Goal: Information Seeking & Learning: Check status

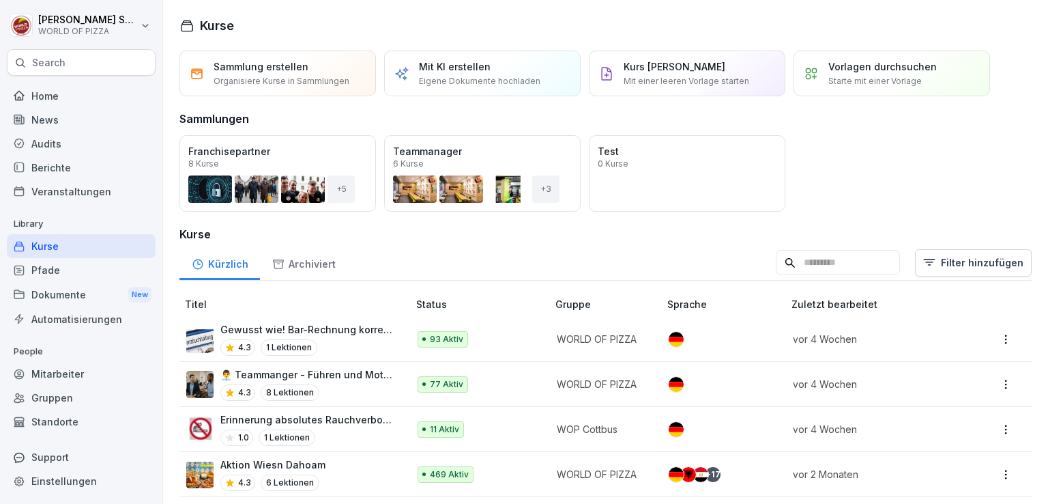
click at [43, 148] on div "Audits" at bounding box center [81, 144] width 149 height 24
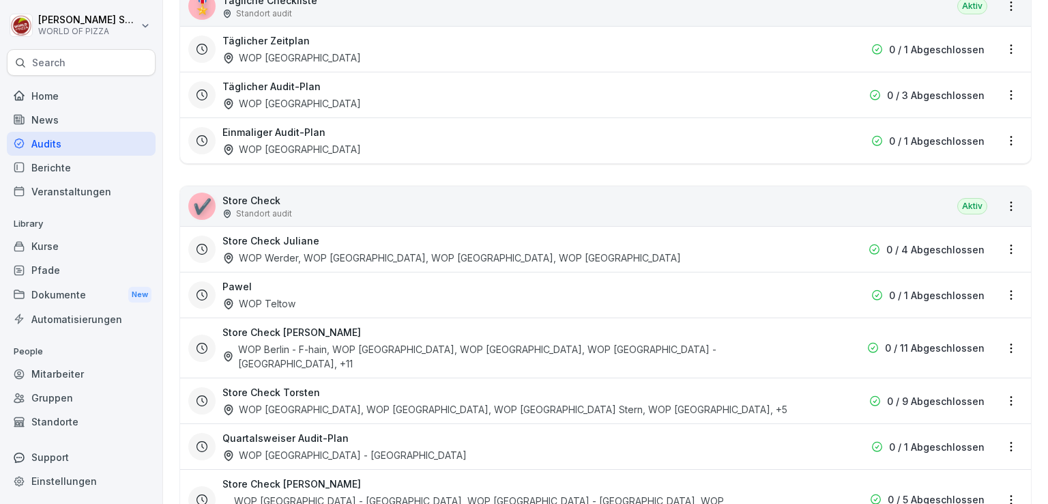
scroll to position [280, 0]
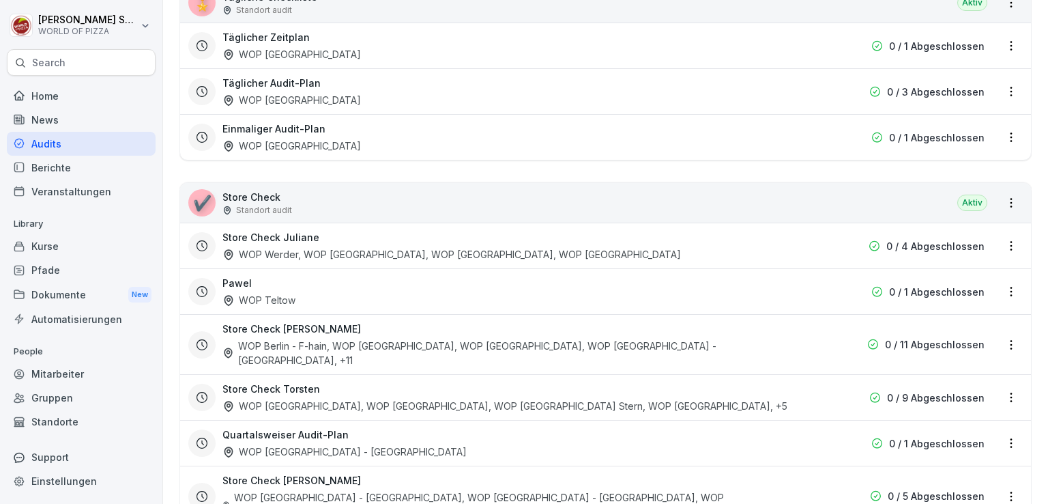
click at [999, 348] on div "Store Check Aaron WOP Berlin - F-hain, WOP [GEOGRAPHIC_DATA], WOP [GEOGRAPHIC_D…" at bounding box center [605, 344] width 851 height 60
click at [1002, 330] on html "[PERSON_NAME] WORLD OF PIZZA Search Home News Audits Berichte Veranstaltungen L…" at bounding box center [524, 252] width 1048 height 504
click at [931, 366] on div "Berichte ansehen" at bounding box center [946, 360] width 130 height 23
click at [1002, 326] on html "[PERSON_NAME] WORLD OF PIZZA Search Home News Audits Berichte Veranstaltungen L…" at bounding box center [524, 252] width 1048 height 504
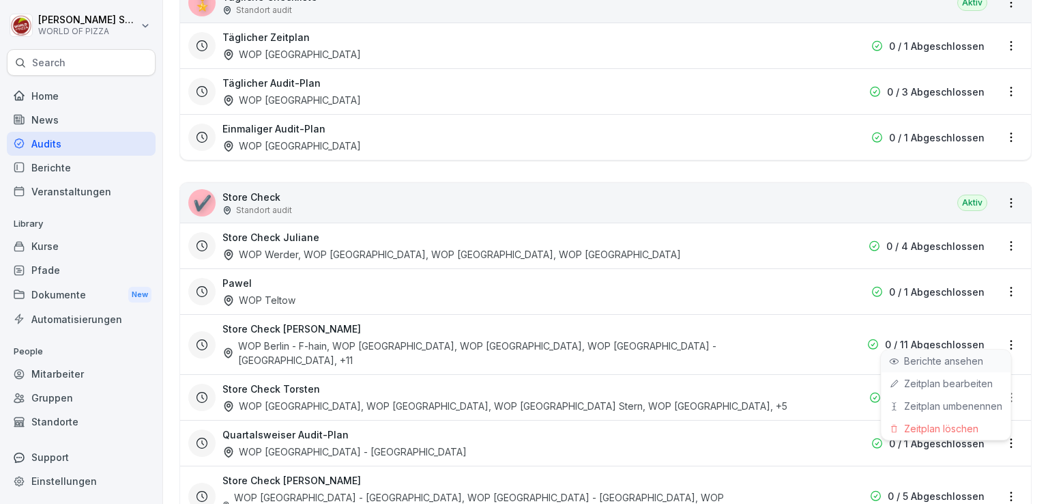
click at [0, 0] on link "Berichte ansehen" at bounding box center [0, 0] width 0 height 0
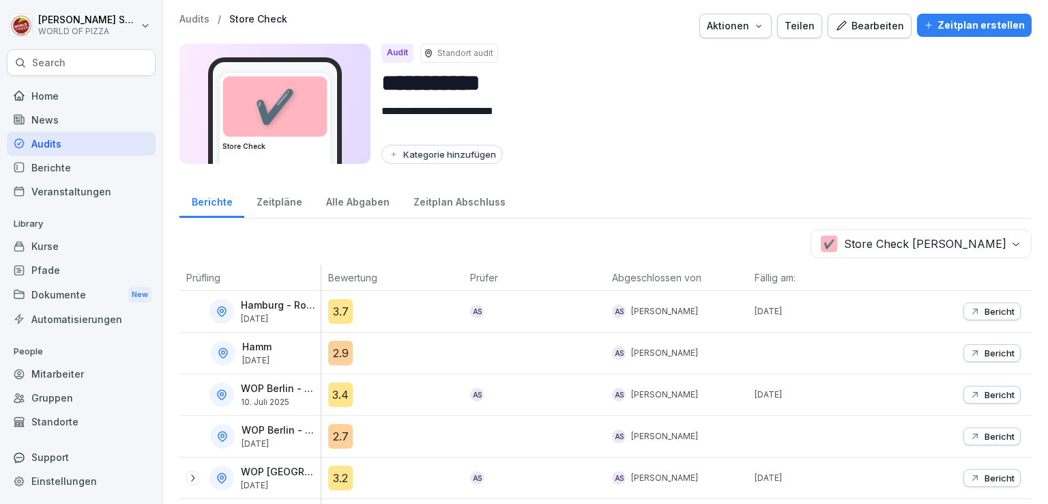
click at [347, 194] on div "Alle Abgaben" at bounding box center [357, 200] width 87 height 35
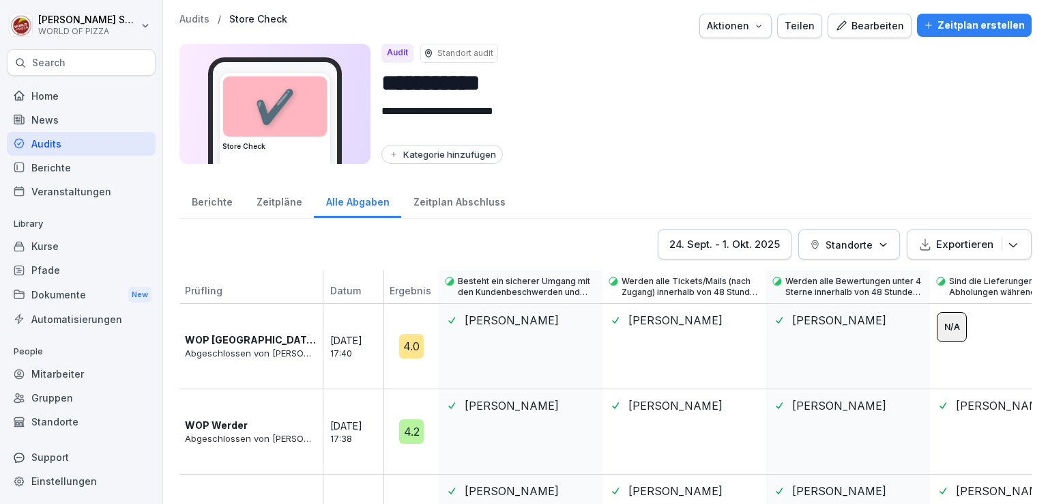
click at [723, 244] on div "[DATE] - [DATE]" at bounding box center [724, 244] width 111 height 15
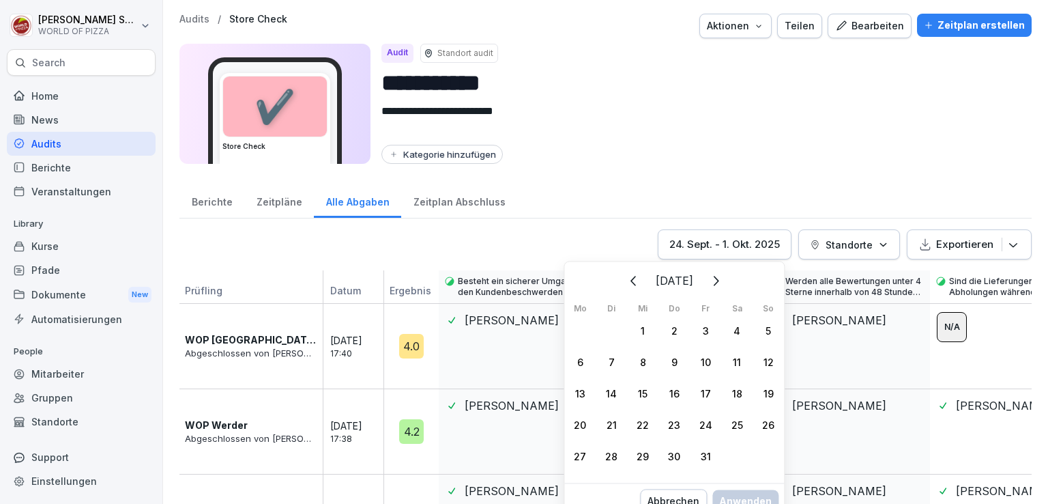
click at [626, 285] on icon "Zurück" at bounding box center [634, 280] width 16 height 16
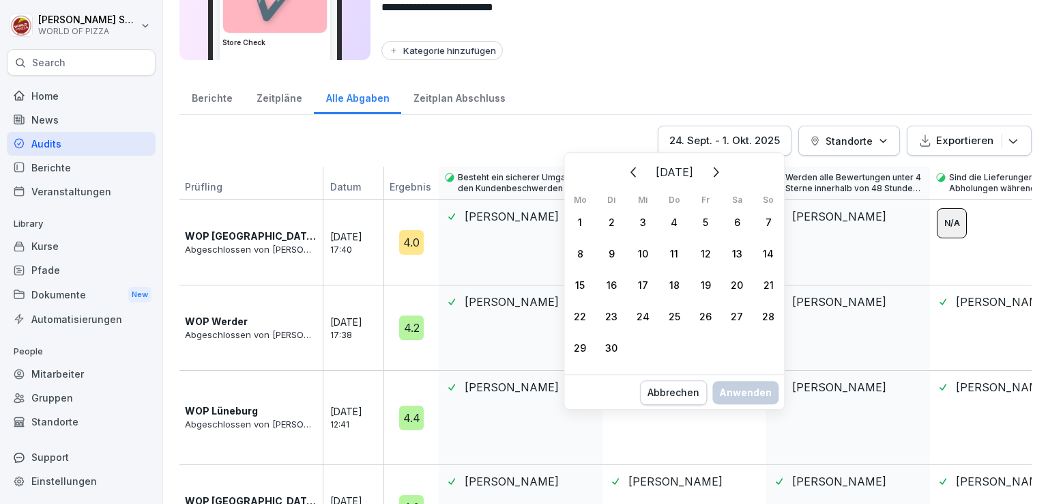
scroll to position [108, 0]
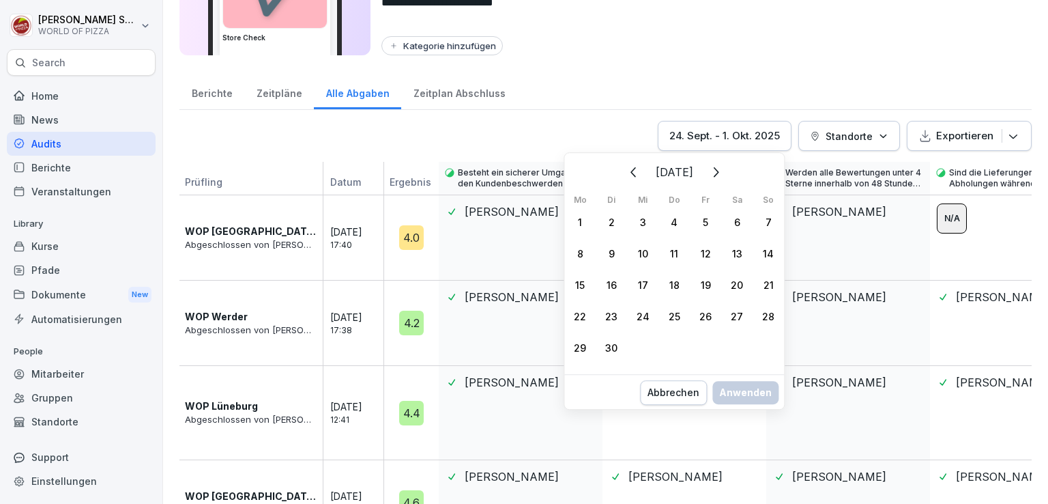
click at [626, 172] on icon "Zurück" at bounding box center [634, 172] width 16 height 16
click at [619, 172] on button "Zurück" at bounding box center [634, 172] width 30 height 30
click at [611, 220] on div "1" at bounding box center [611, 221] width 31 height 31
click at [723, 175] on icon "Weiter" at bounding box center [715, 172] width 16 height 16
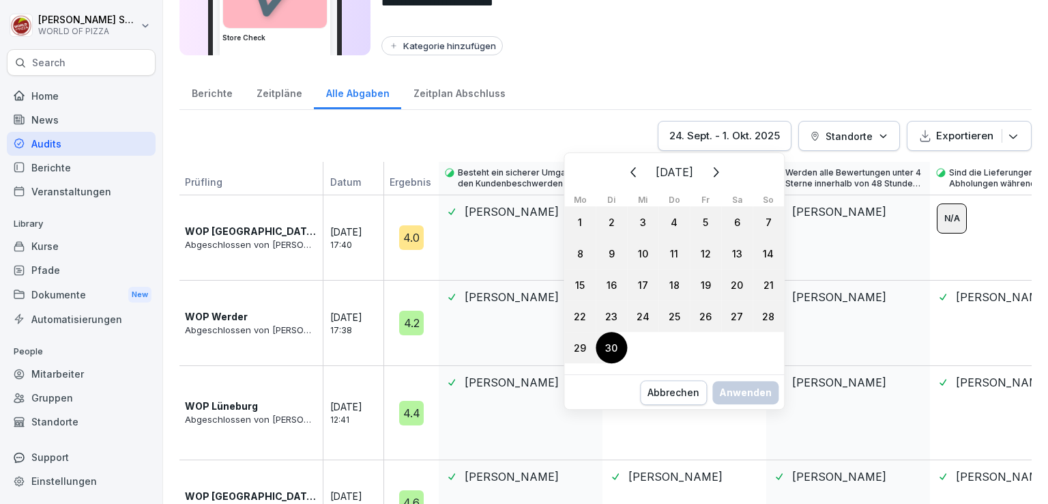
click at [611, 342] on div "30" at bounding box center [611, 347] width 31 height 31
click at [728, 410] on div "Anwenden" at bounding box center [745, 406] width 53 height 15
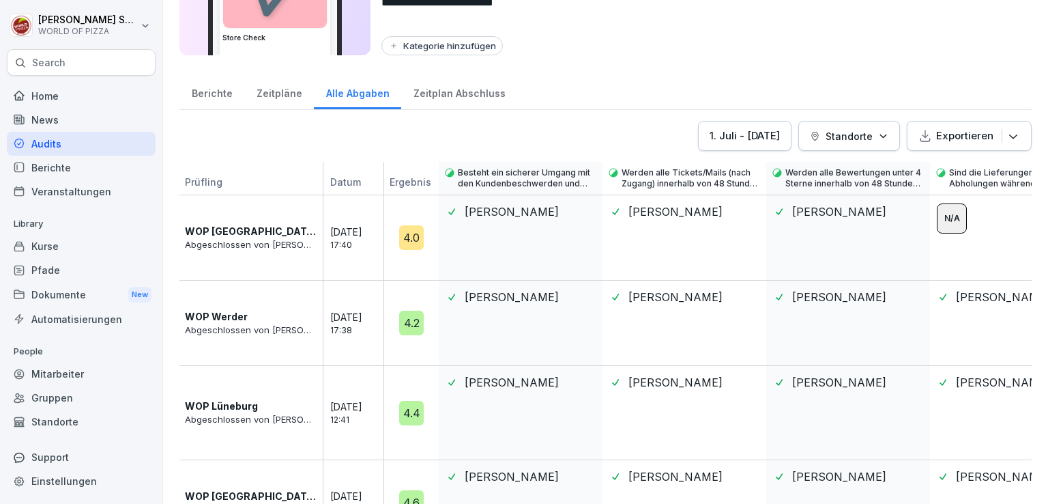
click at [846, 129] on p "Standorte" at bounding box center [849, 136] width 47 height 14
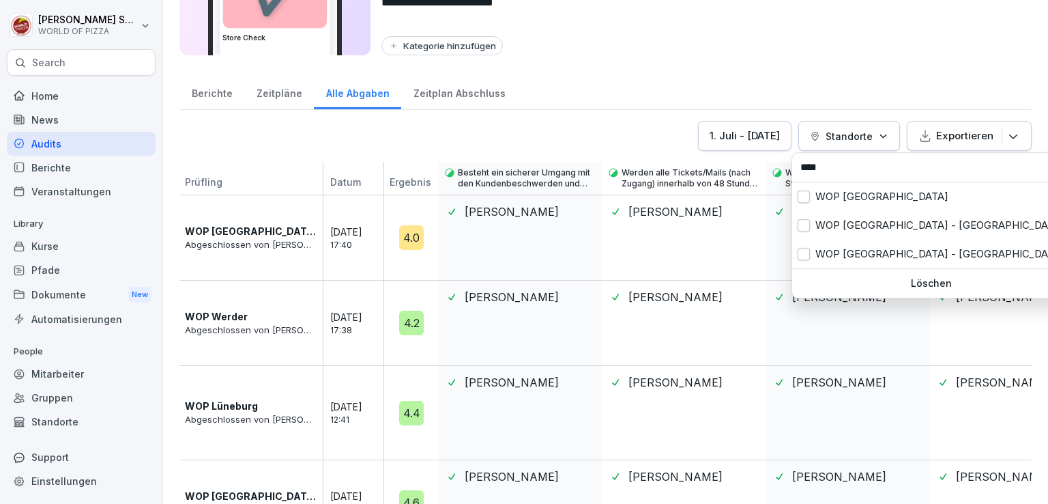
type input "****"
click at [803, 222] on button "button" at bounding box center [804, 225] width 12 height 12
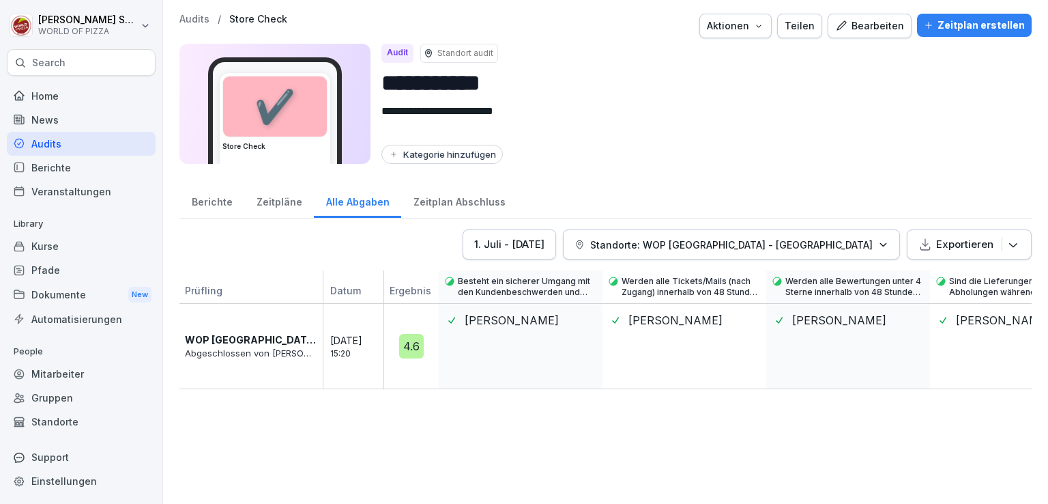
click at [407, 345] on html "**********" at bounding box center [524, 252] width 1048 height 504
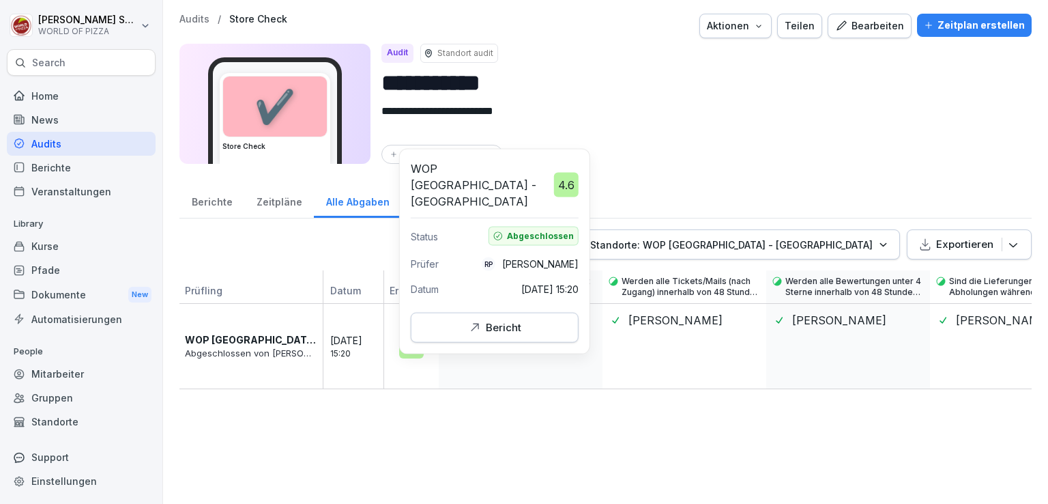
click at [407, 353] on div "4.6" at bounding box center [411, 346] width 25 height 25
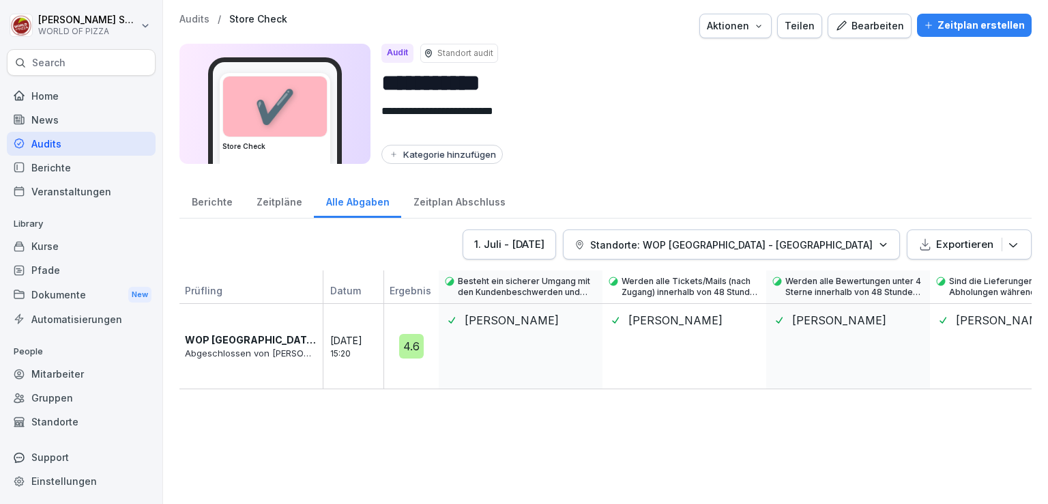
click at [407, 353] on div "4.6" at bounding box center [411, 346] width 25 height 25
click at [412, 340] on div "4.6" at bounding box center [411, 346] width 25 height 25
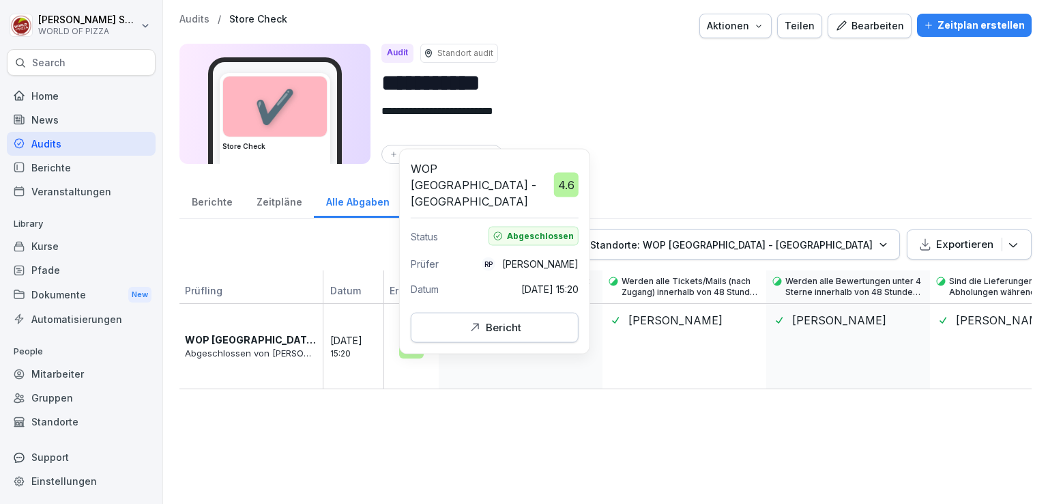
click at [411, 353] on div "4.6" at bounding box center [411, 346] width 25 height 25
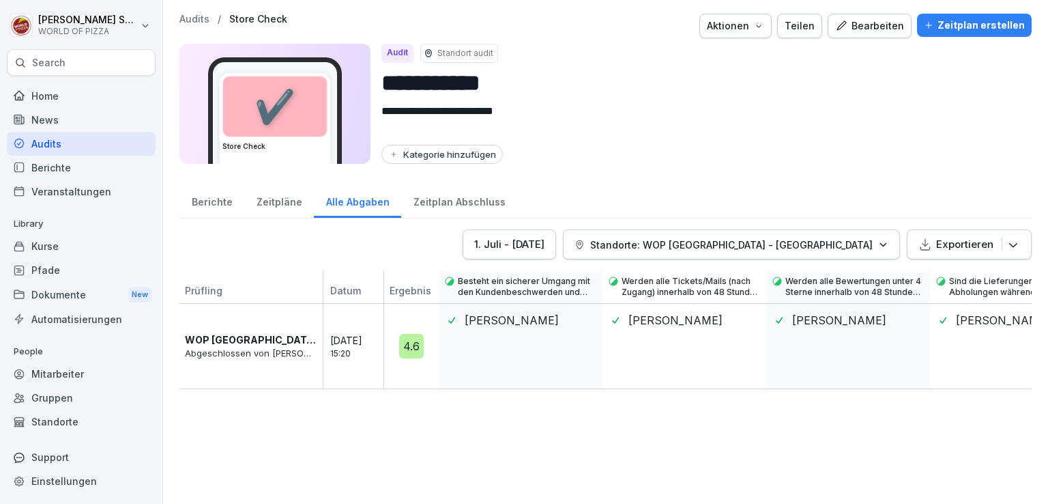
click at [402, 340] on div "4.6" at bounding box center [411, 346] width 25 height 25
click at [418, 345] on div "4.6" at bounding box center [411, 346] width 25 height 25
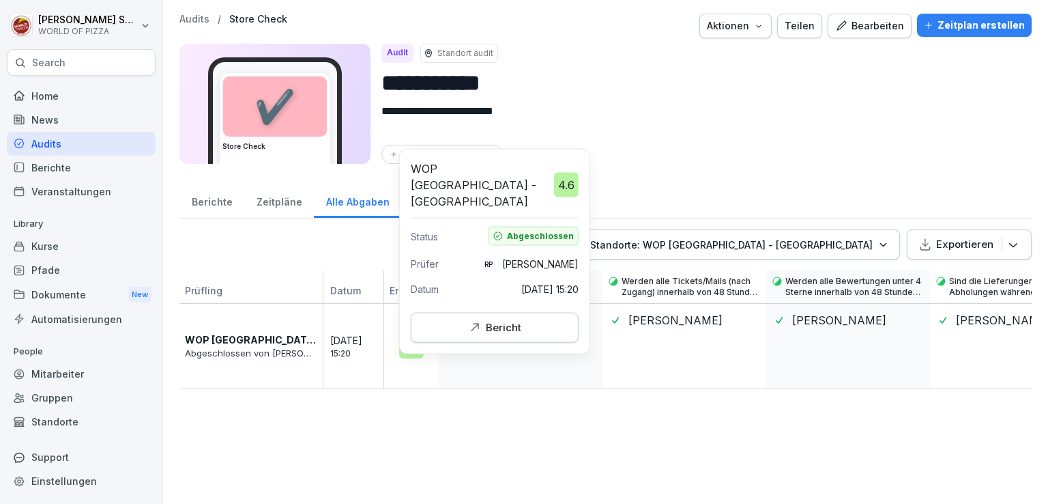
click at [465, 320] on div "Bericht" at bounding box center [494, 327] width 145 height 15
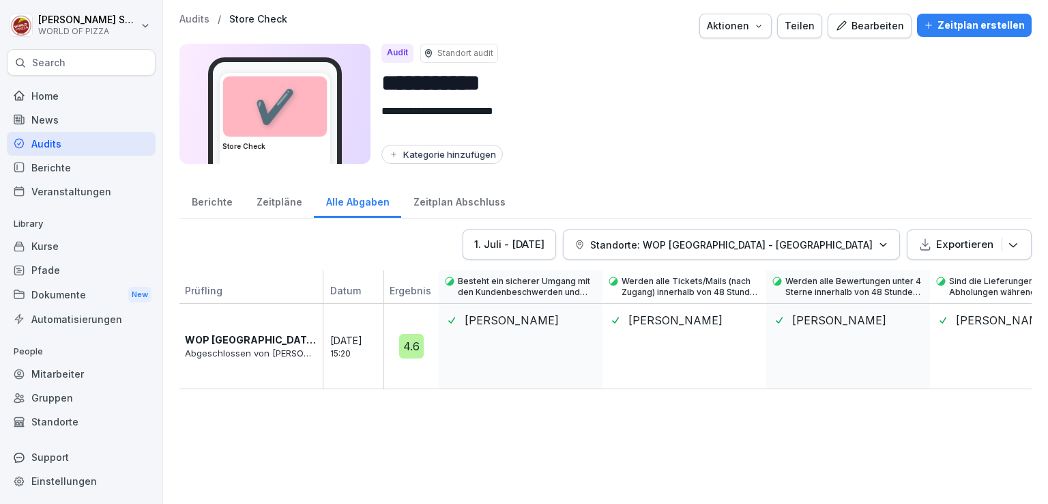
click at [720, 238] on p "Standorte: WOP [GEOGRAPHIC_DATA] - [GEOGRAPHIC_DATA]" at bounding box center [731, 244] width 282 height 14
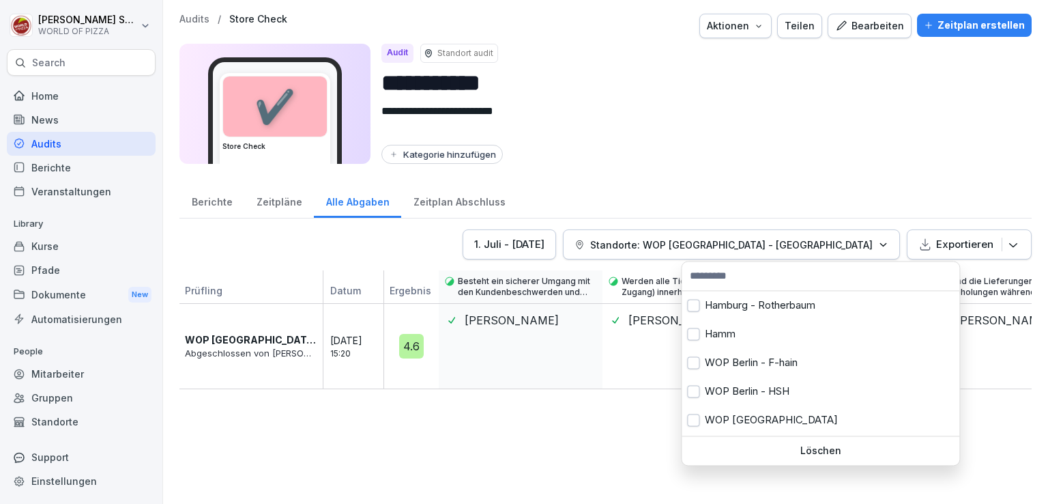
click at [776, 456] on div "Löschen" at bounding box center [821, 450] width 278 height 29
click at [830, 252] on button "Standorte: WOP [GEOGRAPHIC_DATA] - [GEOGRAPHIC_DATA]" at bounding box center [731, 244] width 337 height 30
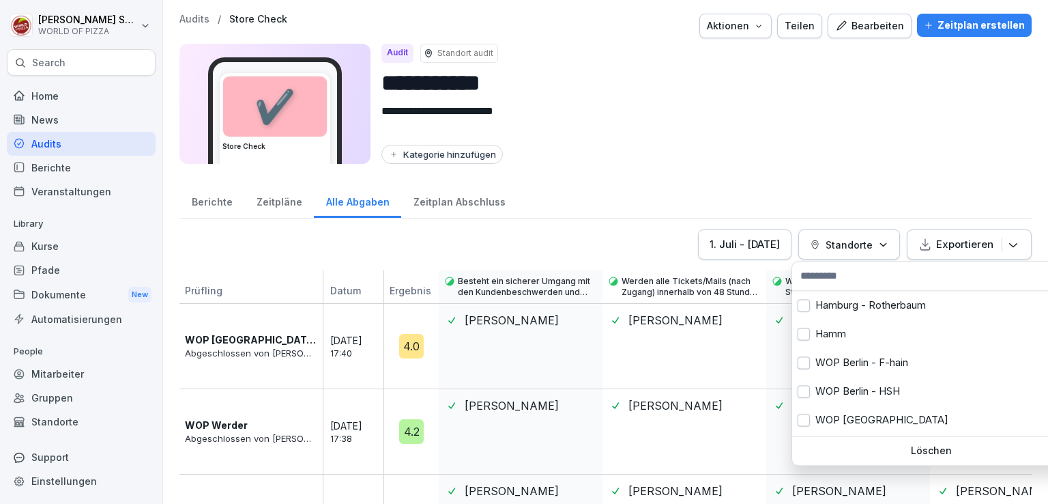
click at [833, 276] on input "text" at bounding box center [931, 275] width 270 height 20
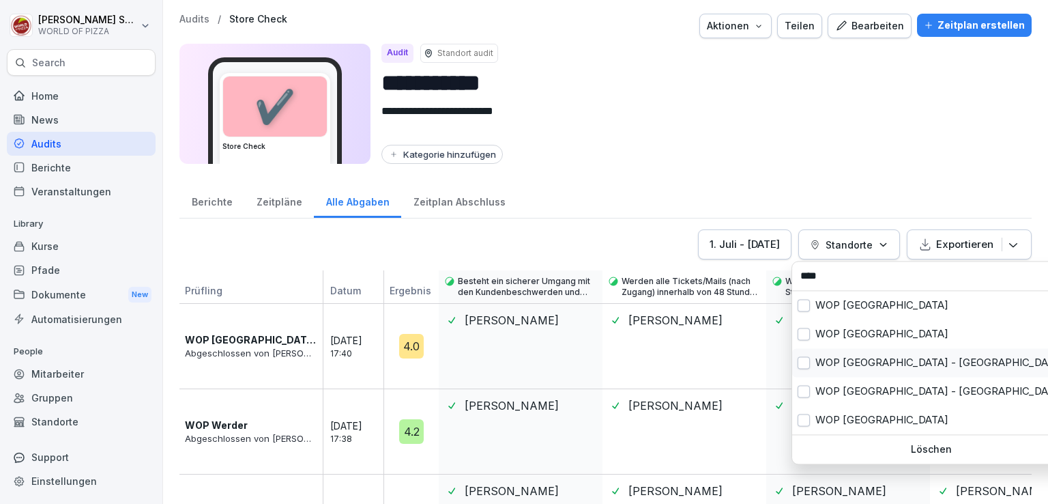
click at [802, 365] on button "button" at bounding box center [804, 362] width 12 height 12
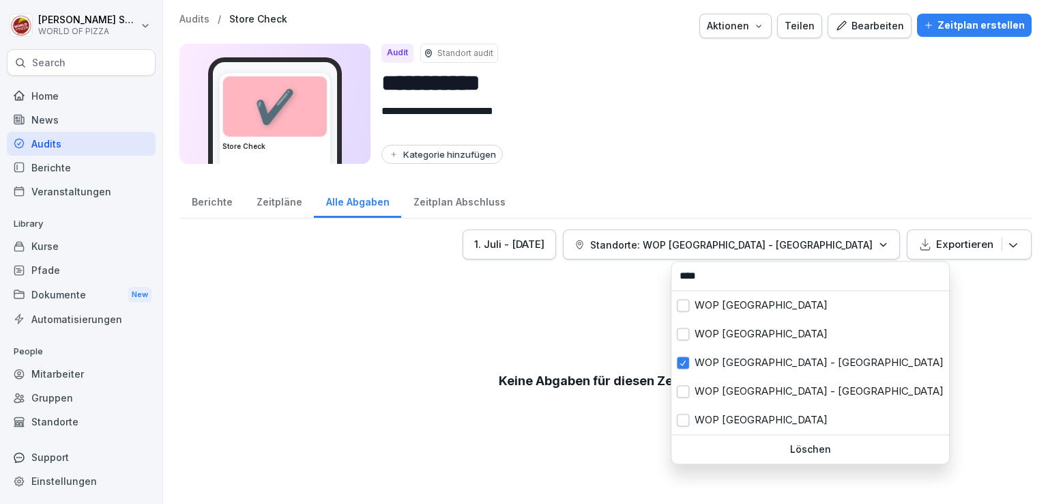
click at [709, 276] on input "****" at bounding box center [810, 275] width 270 height 20
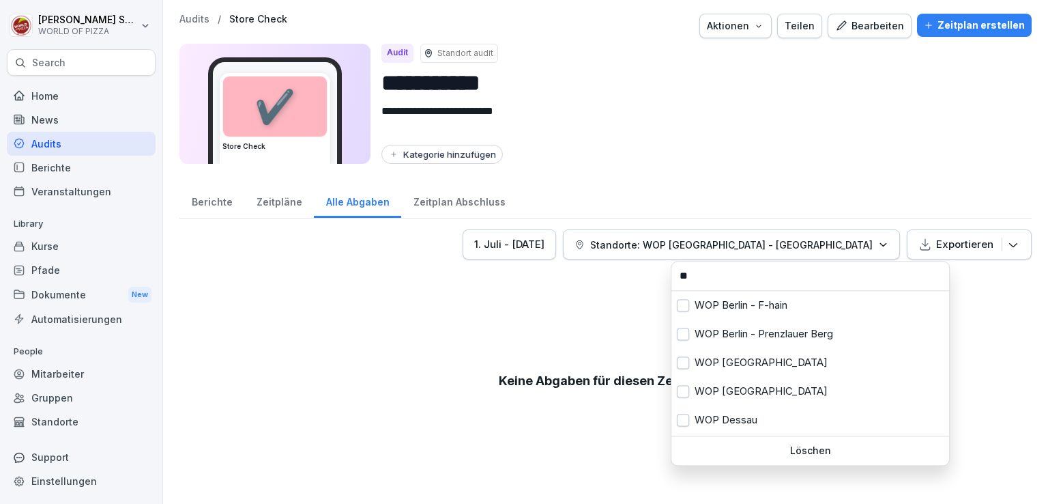
type input "*"
click at [748, 455] on p "Löschen" at bounding box center [810, 450] width 267 height 12
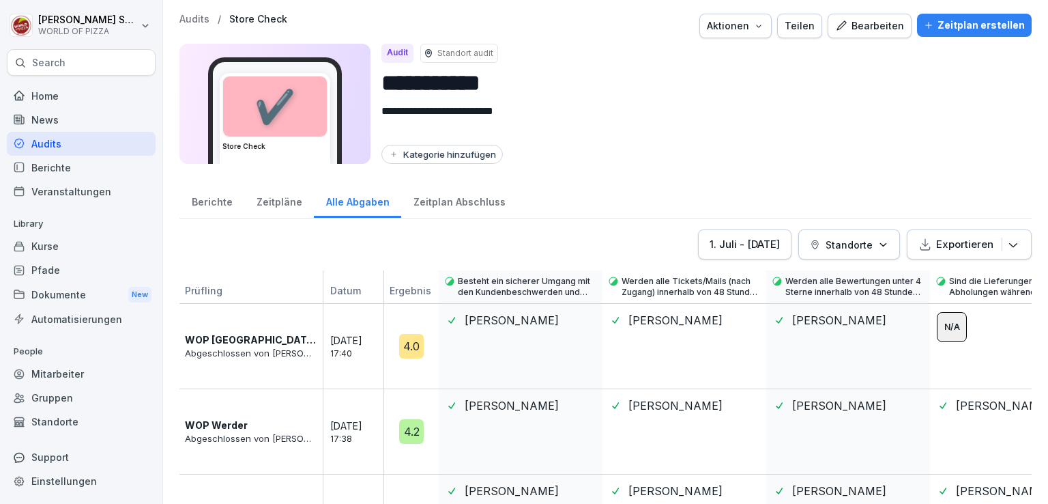
click at [824, 251] on button "Standorte" at bounding box center [849, 244] width 102 height 30
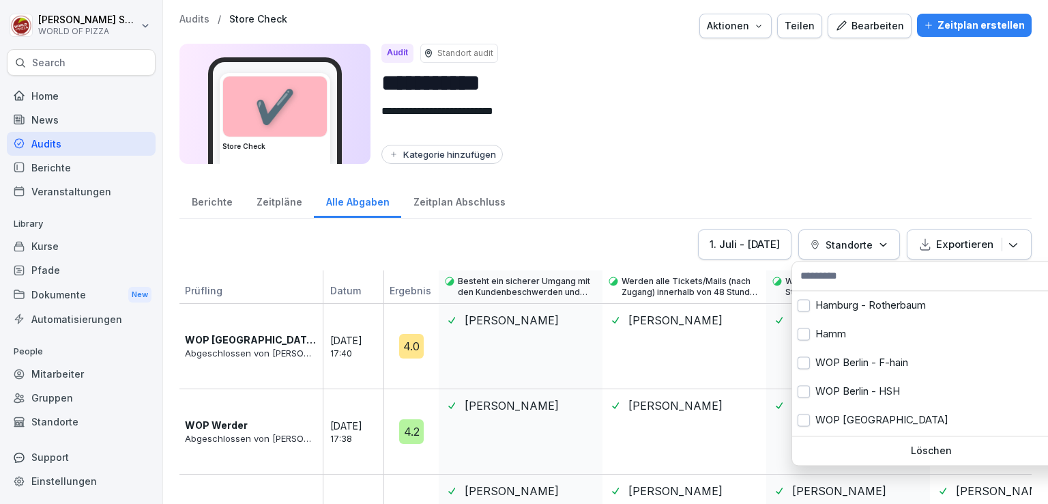
click at [823, 279] on input "text" at bounding box center [931, 275] width 270 height 20
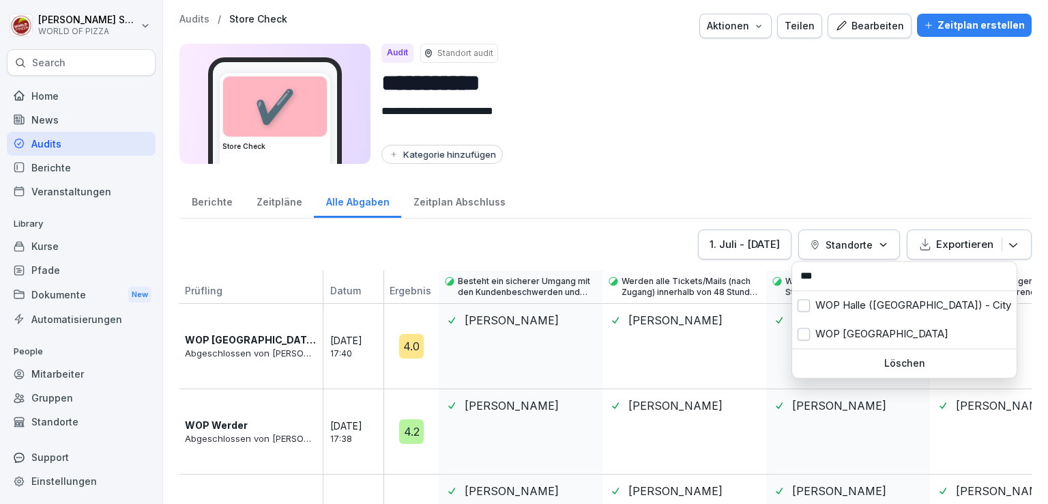
type input "***"
click at [832, 334] on div "WOP [GEOGRAPHIC_DATA]" at bounding box center [904, 333] width 224 height 29
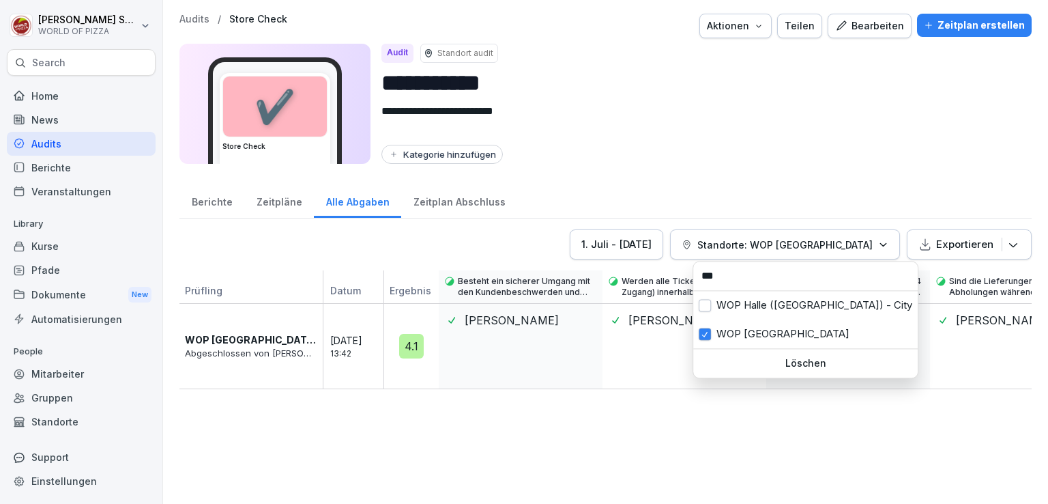
click at [394, 214] on html "**********" at bounding box center [524, 252] width 1048 height 504
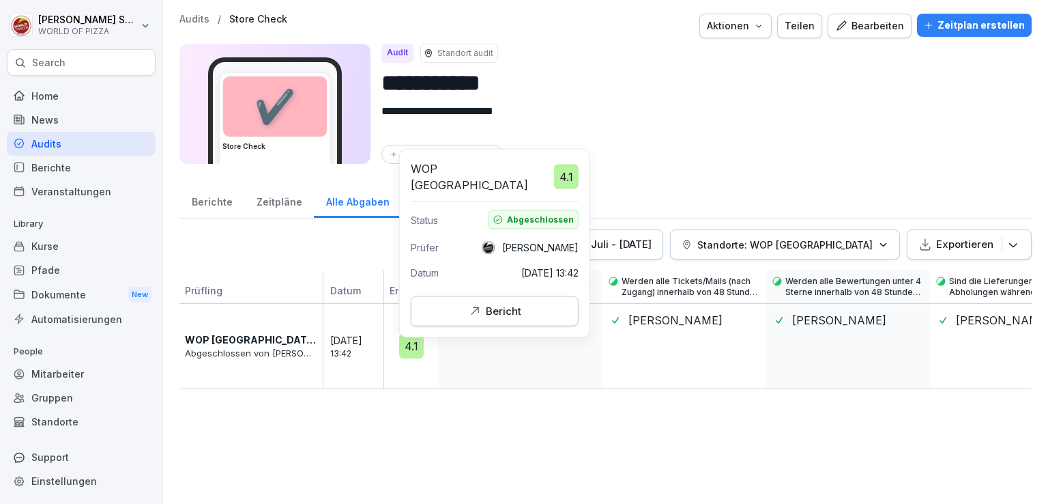
click at [478, 313] on button "Bericht" at bounding box center [495, 311] width 168 height 30
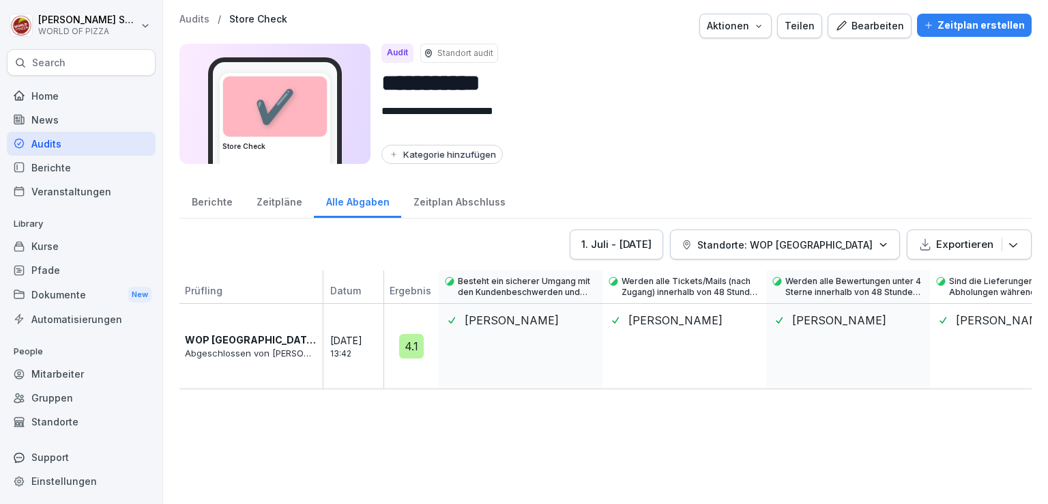
click at [802, 248] on p "Standorte: WOP [GEOGRAPHIC_DATA]" at bounding box center [784, 244] width 175 height 14
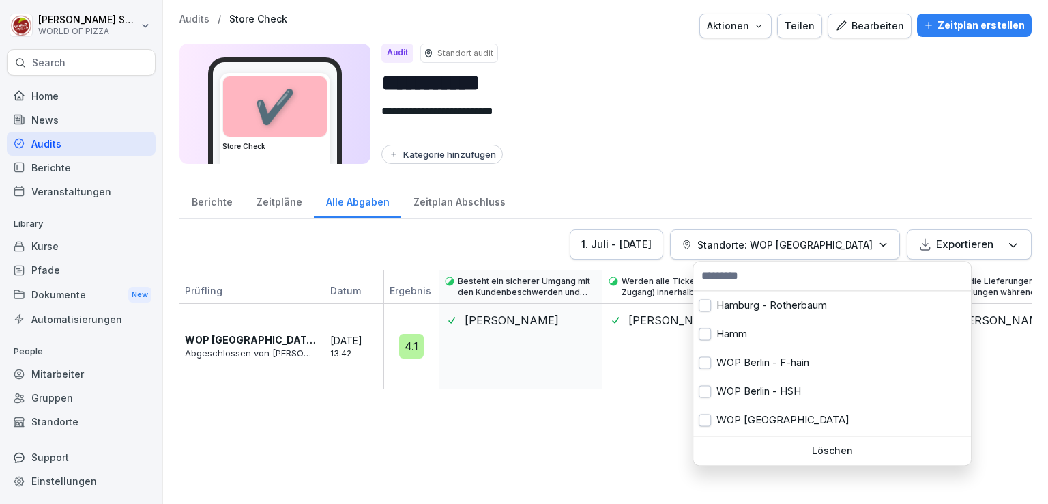
click at [764, 450] on p "Löschen" at bounding box center [832, 450] width 267 height 12
click at [832, 242] on p "Standorte: WOP [GEOGRAPHIC_DATA]" at bounding box center [784, 244] width 175 height 14
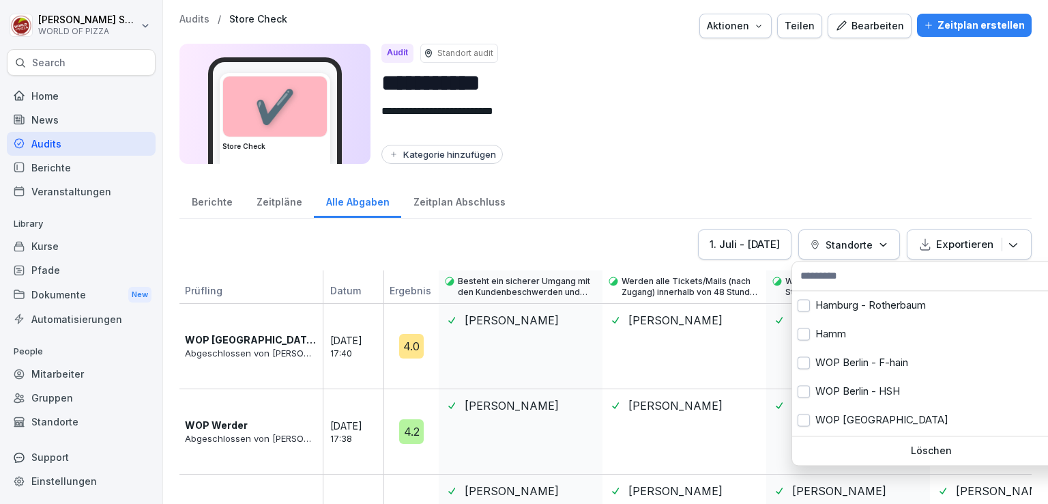
click at [817, 281] on input "text" at bounding box center [931, 275] width 270 height 20
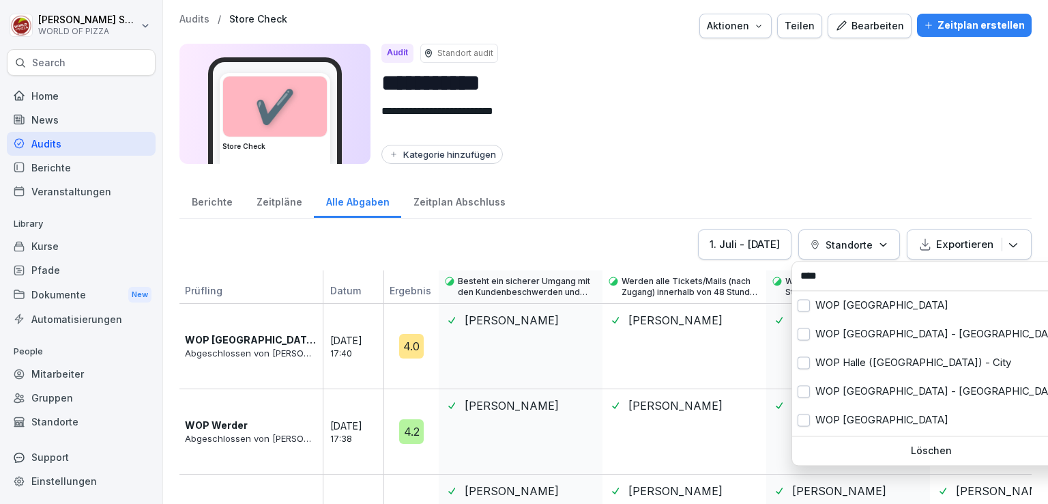
type input "****"
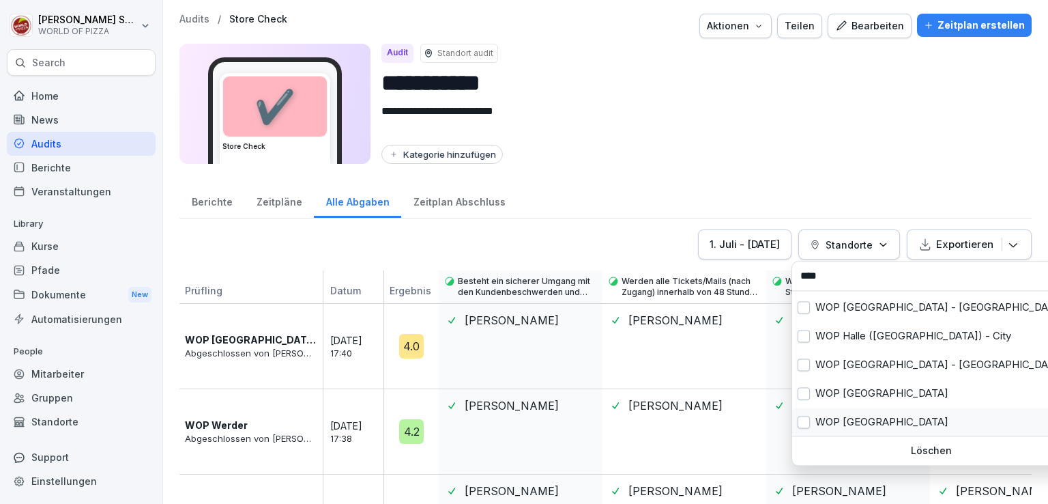
click at [800, 423] on button "button" at bounding box center [804, 422] width 12 height 12
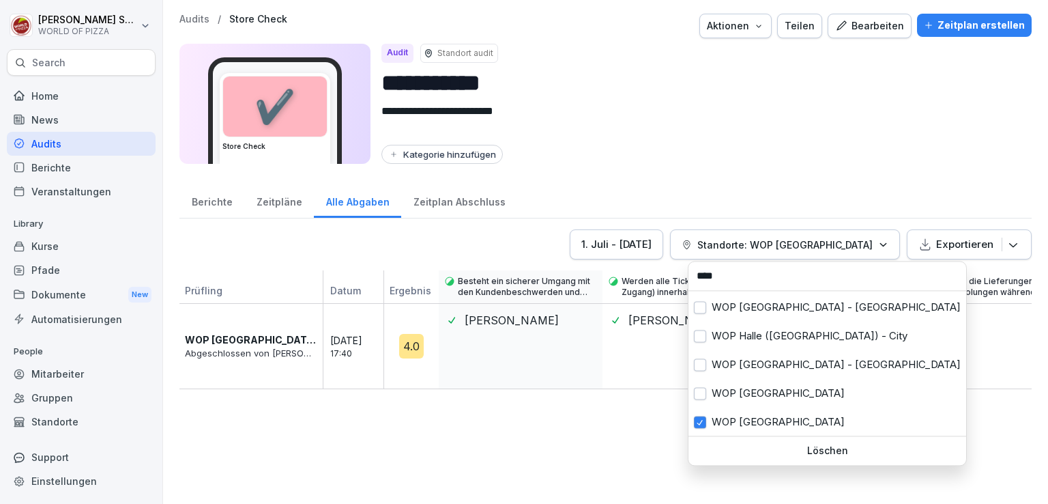
click at [431, 232] on html "**********" at bounding box center [524, 252] width 1048 height 504
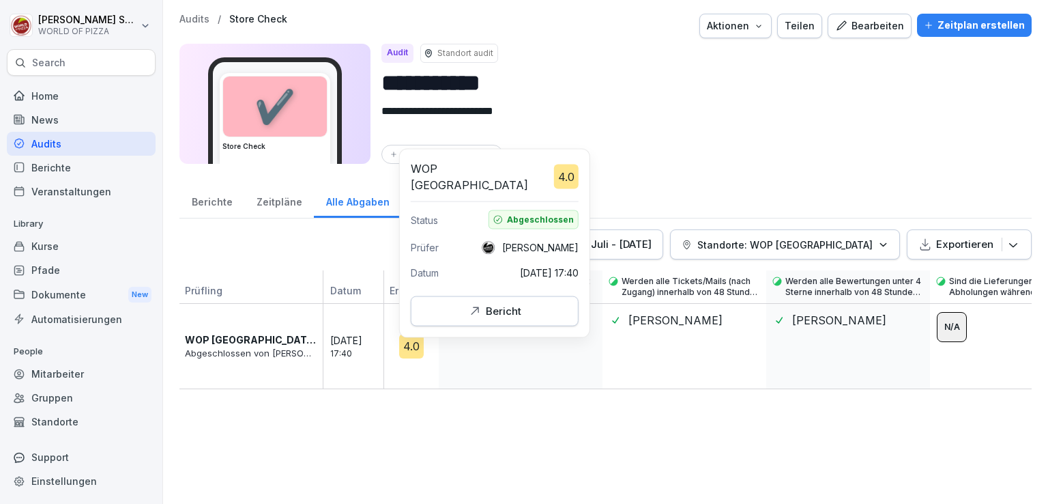
click at [478, 296] on button "Bericht" at bounding box center [495, 311] width 168 height 30
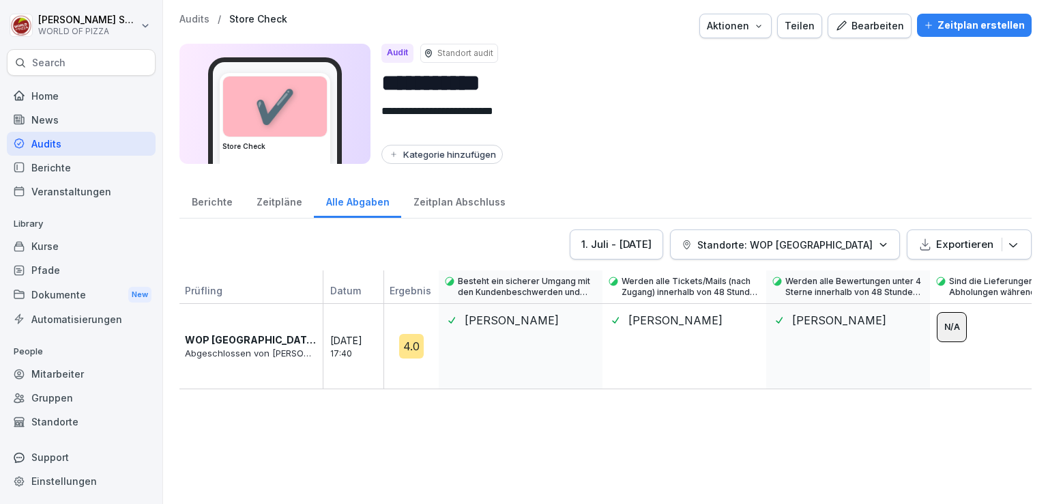
click at [772, 237] on p "Standorte: WOP [GEOGRAPHIC_DATA]" at bounding box center [784, 244] width 175 height 14
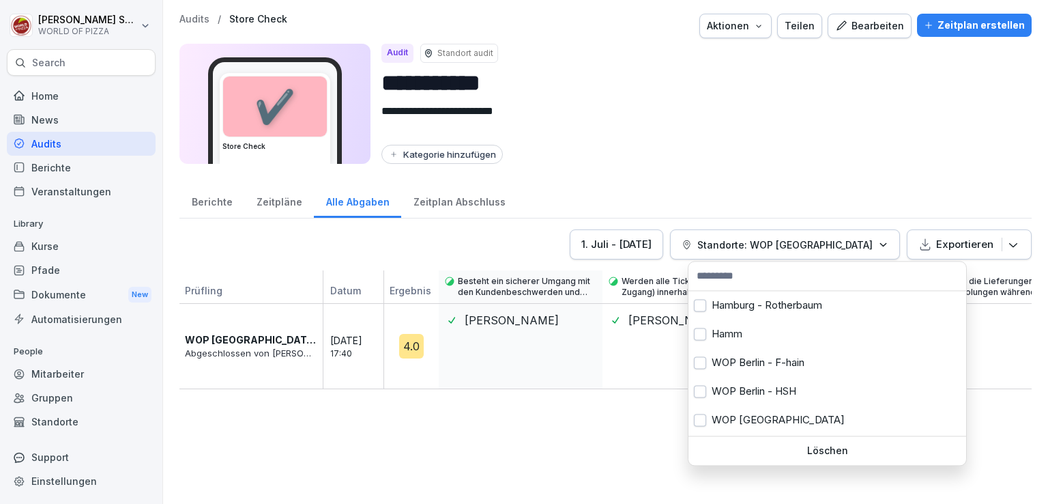
drag, startPoint x: 763, startPoint y: 446, endPoint x: 832, endPoint y: 249, distance: 208.9
click at [763, 446] on p "Löschen" at bounding box center [827, 450] width 267 height 12
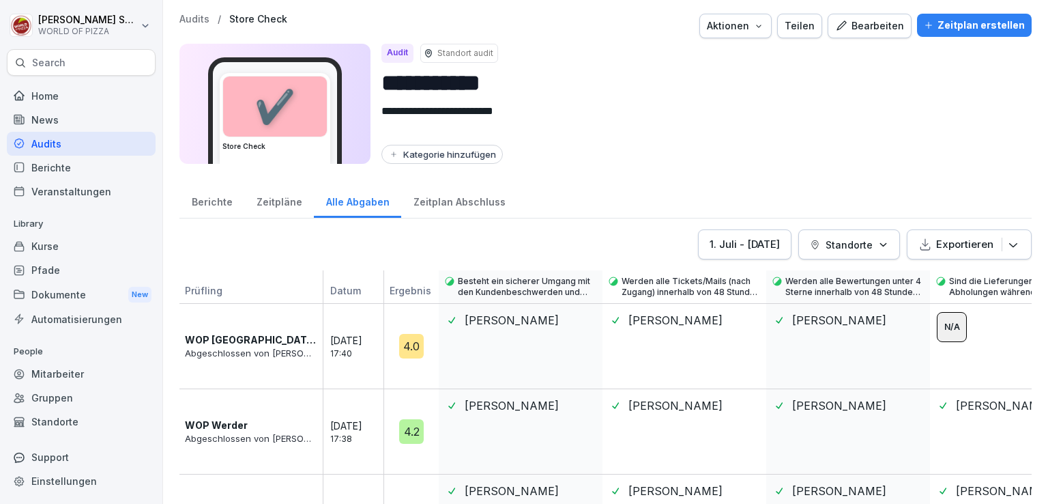
click at [832, 249] on p "Standorte" at bounding box center [849, 244] width 47 height 14
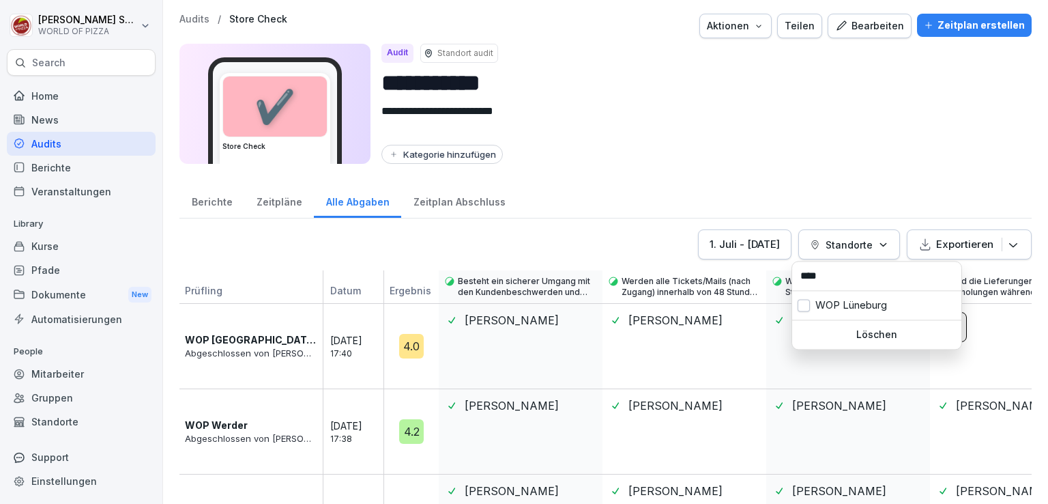
type input "****"
click at [839, 312] on div "WOP Lüneburg" at bounding box center [876, 305] width 169 height 29
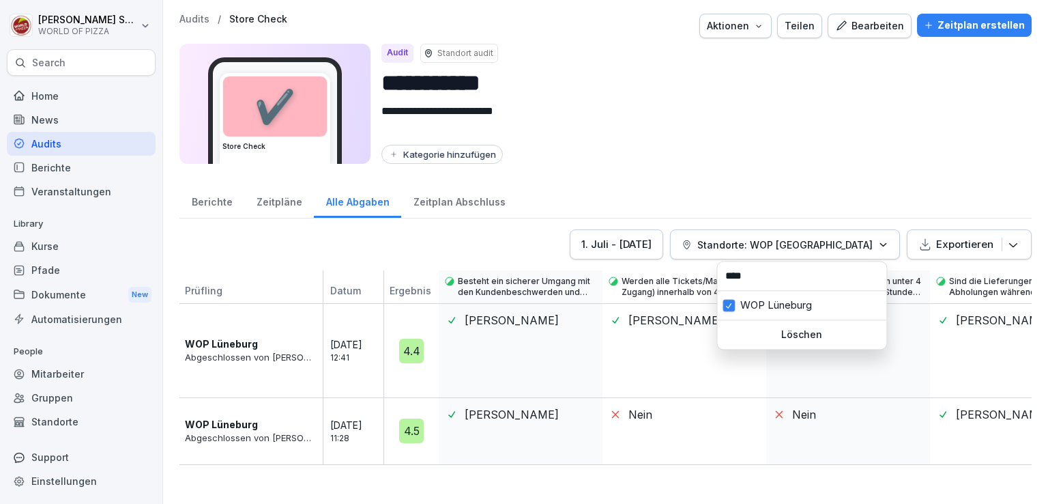
click at [457, 233] on html "**********" at bounding box center [524, 252] width 1048 height 504
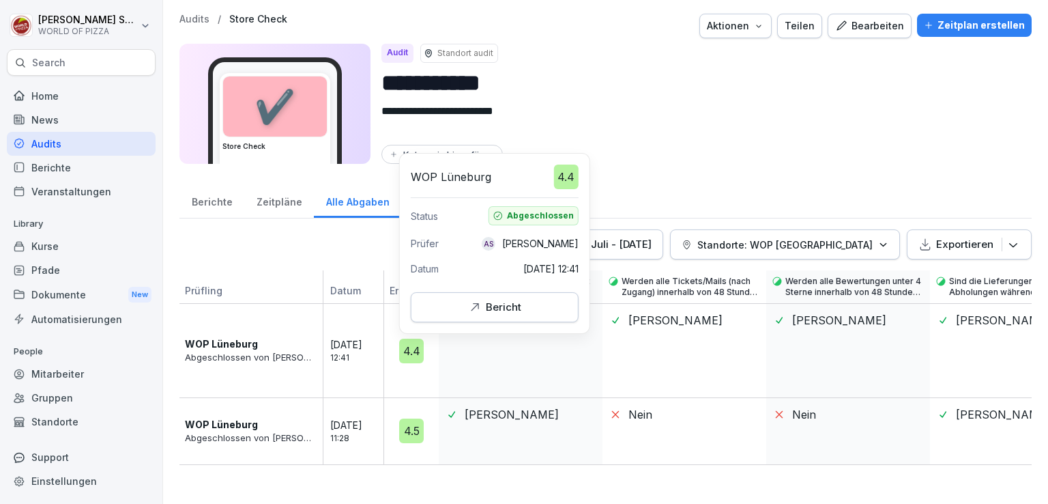
click at [462, 304] on div "Bericht" at bounding box center [494, 307] width 145 height 15
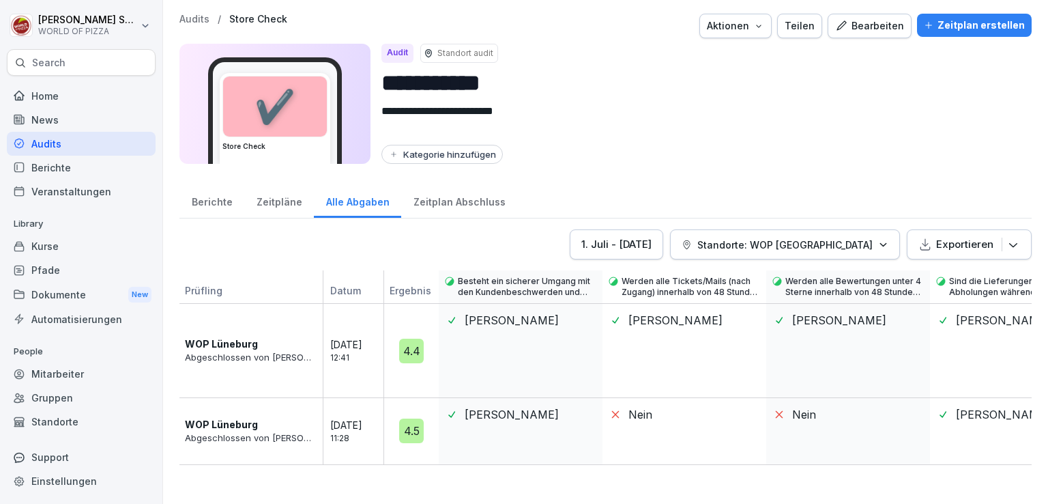
click at [753, 235] on button "Standorte: WOP [GEOGRAPHIC_DATA]" at bounding box center [785, 244] width 230 height 30
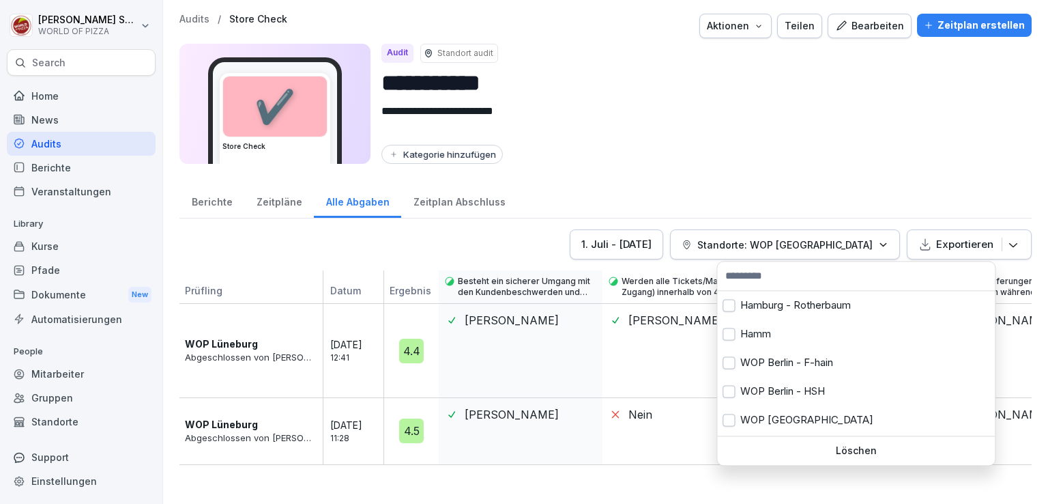
click at [797, 450] on p "Löschen" at bounding box center [856, 450] width 267 height 12
click at [642, 244] on div "[DATE] - [DATE] Standorte: WOP Lüneburg Exportieren" at bounding box center [605, 244] width 852 height 30
click at [652, 237] on div "[DATE] - [DATE]" at bounding box center [616, 244] width 70 height 15
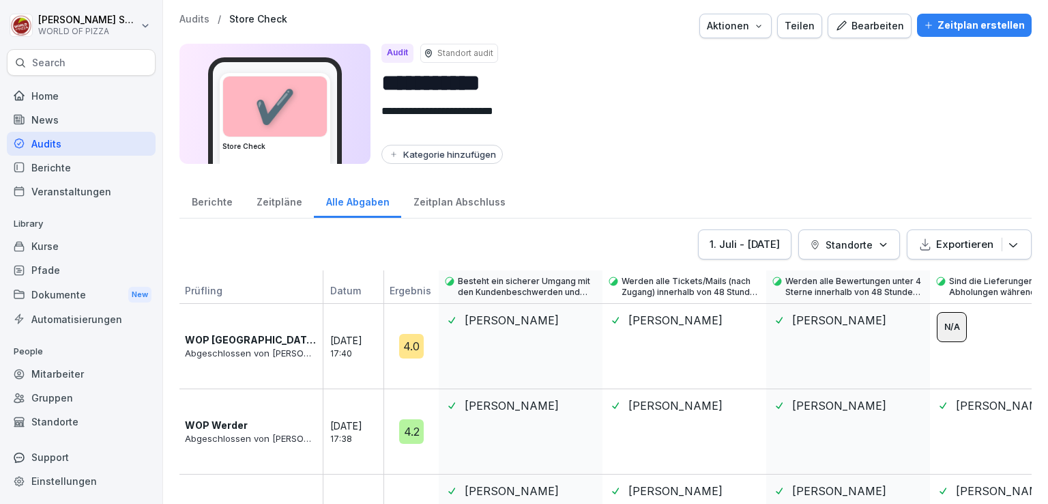
click at [740, 248] on div "[DATE] - [DATE]" at bounding box center [745, 244] width 70 height 15
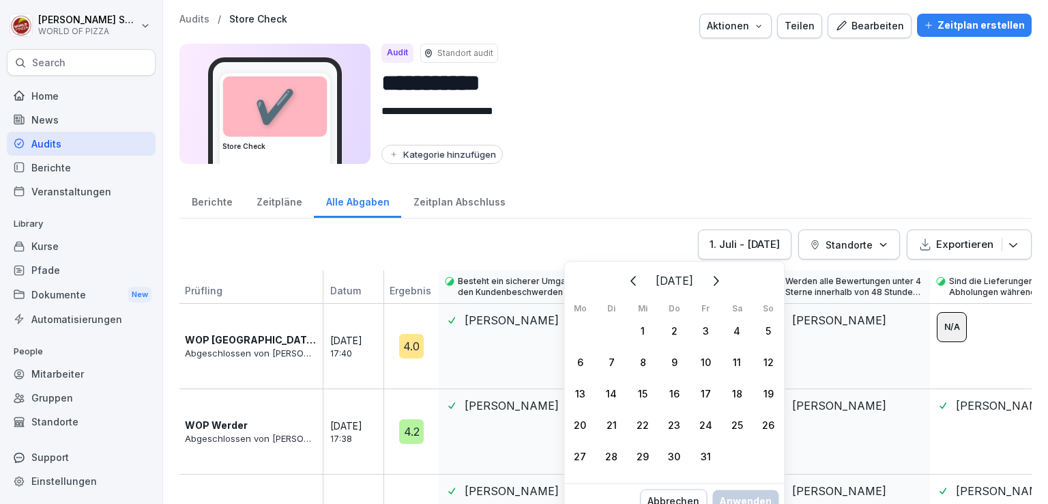
click at [626, 285] on icon "Zurück" at bounding box center [634, 280] width 16 height 16
click at [619, 285] on button "Zurück" at bounding box center [634, 280] width 30 height 30
click at [626, 285] on icon "Zurück" at bounding box center [634, 280] width 16 height 16
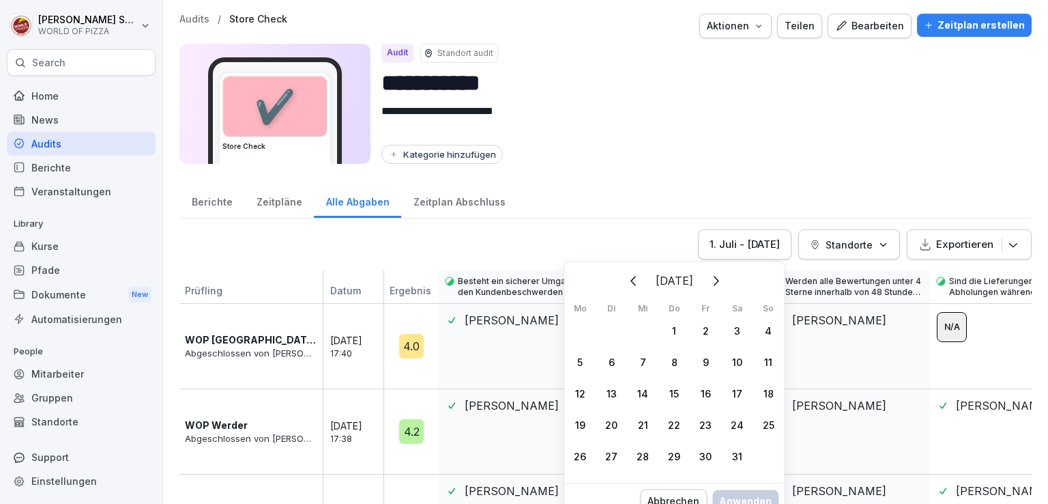
click at [626, 285] on icon "Zurück" at bounding box center [634, 280] width 16 height 16
click at [595, 285] on icon "Zurück" at bounding box center [587, 280] width 16 height 16
click at [626, 285] on icon "Zurück" at bounding box center [634, 280] width 16 height 16
click at [641, 331] on div "1" at bounding box center [642, 330] width 31 height 31
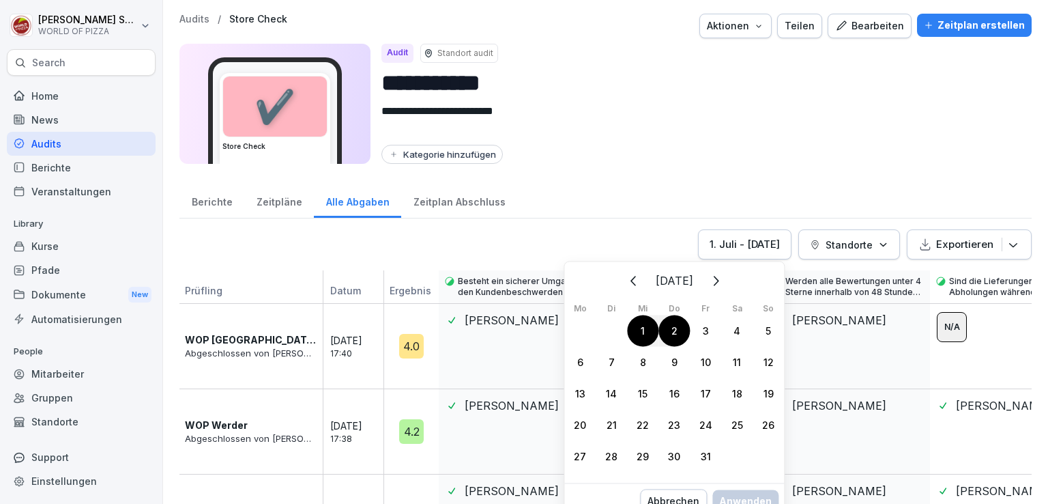
click at [723, 278] on icon "Weiter" at bounding box center [715, 280] width 16 height 16
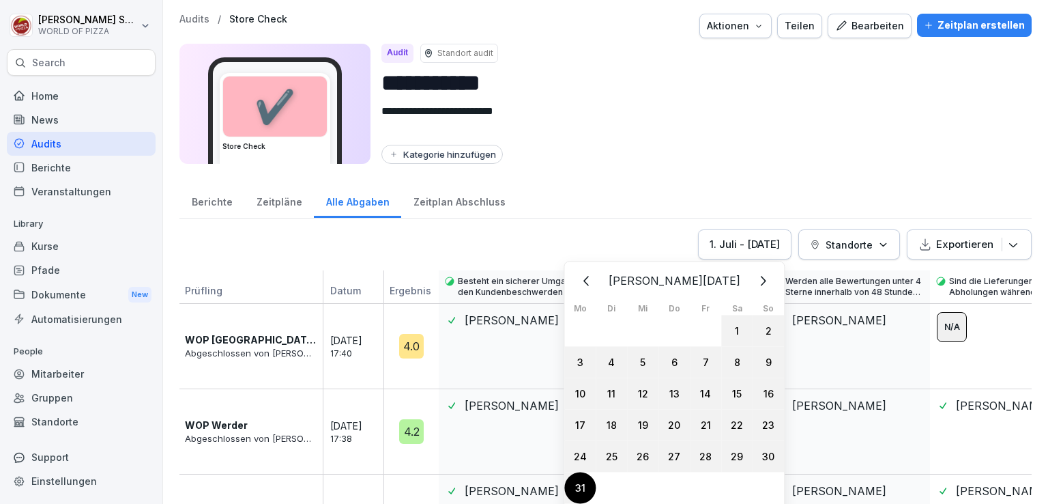
click at [579, 488] on div "31" at bounding box center [579, 486] width 31 height 31
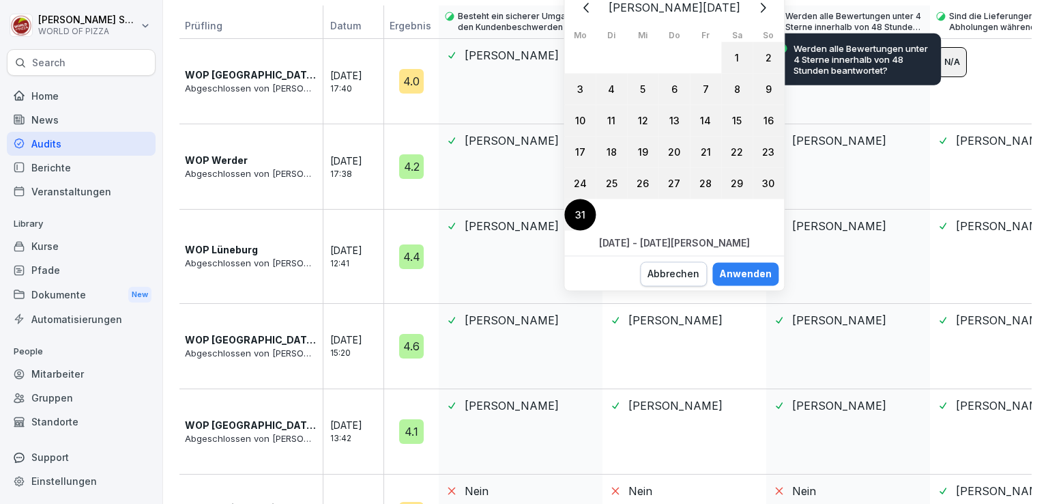
scroll to position [278, 0]
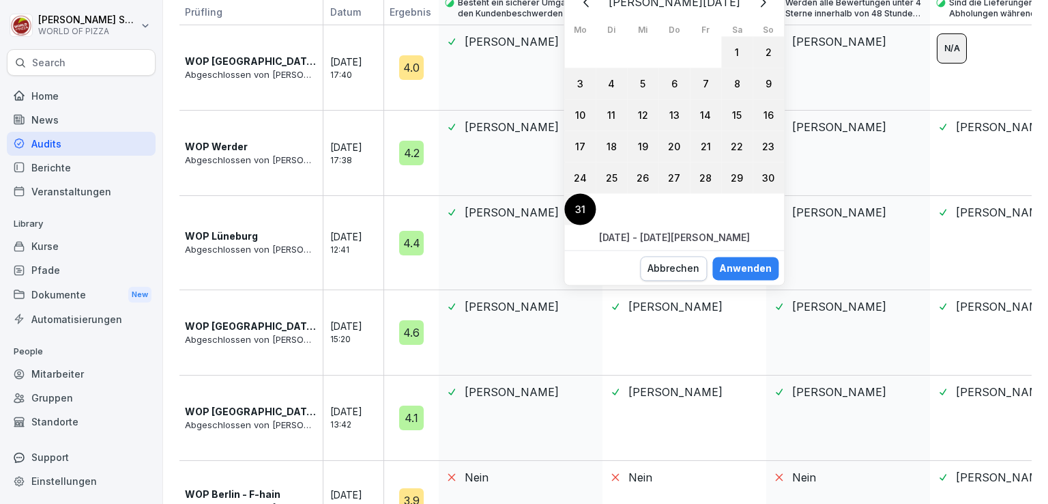
click at [746, 264] on div "Anwenden" at bounding box center [745, 268] width 53 height 15
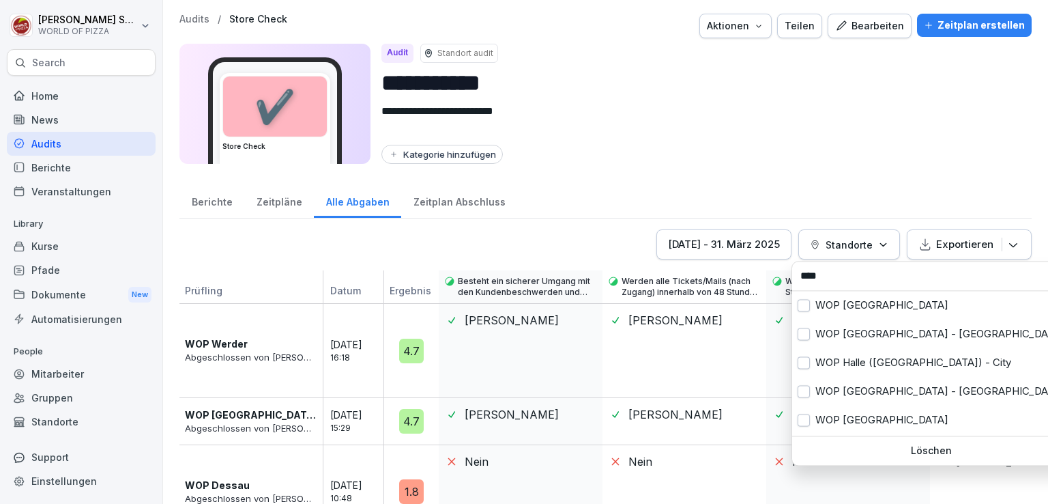
type input "****"
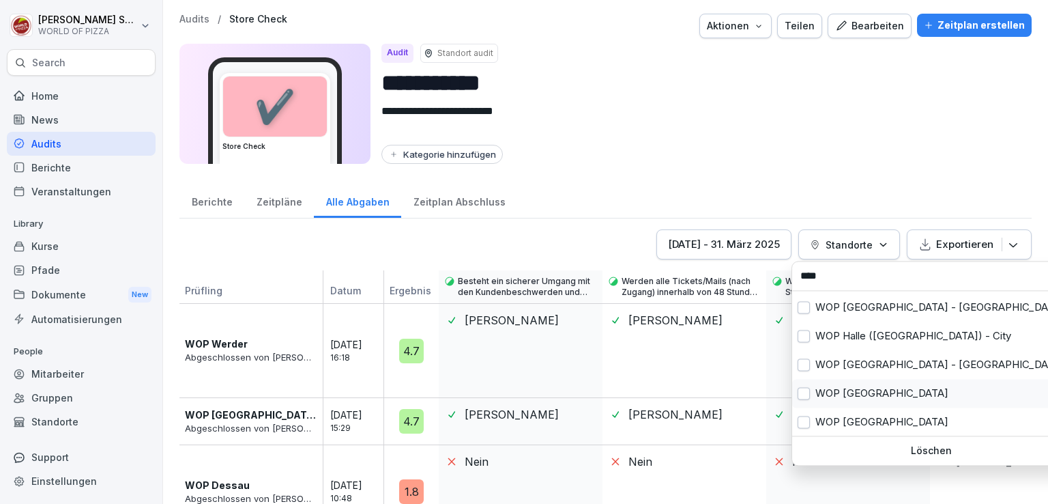
scroll to position [25, 0]
click at [830, 420] on div "WOP [GEOGRAPHIC_DATA]" at bounding box center [931, 423] width 278 height 29
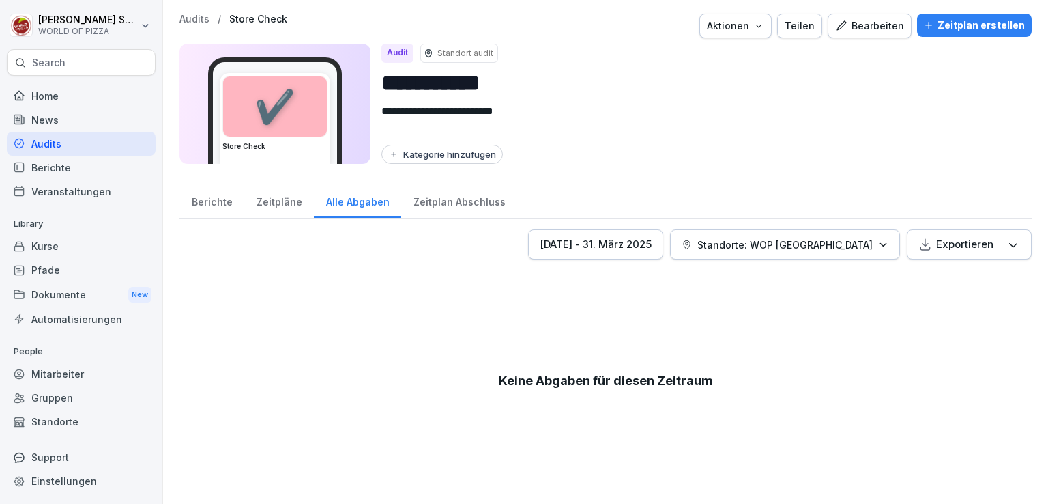
click at [570, 340] on html "**********" at bounding box center [524, 252] width 1048 height 504
click at [616, 247] on div "[DATE] - [DATE][PERSON_NAME]" at bounding box center [596, 244] width 112 height 15
click at [613, 247] on div "[DATE] - [DATE][PERSON_NAME]" at bounding box center [596, 244] width 112 height 15
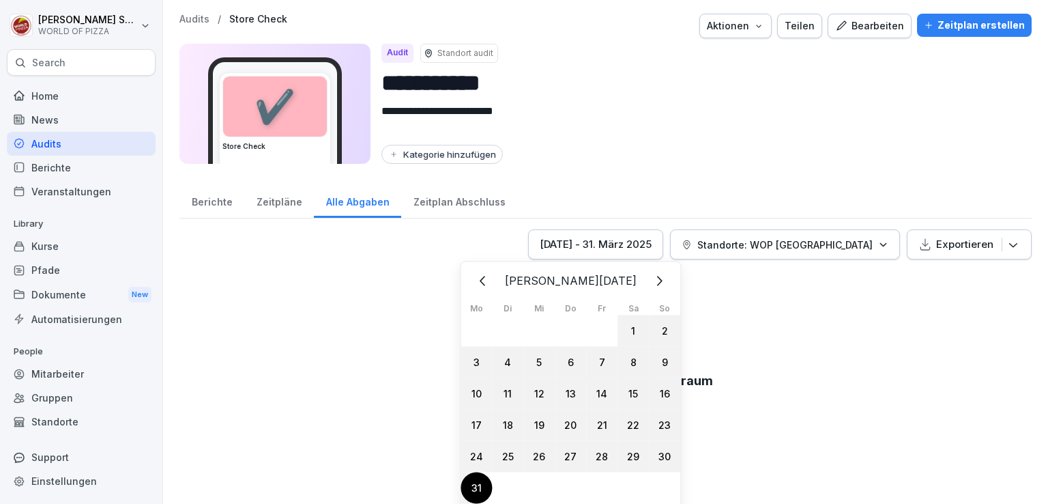
click at [650, 279] on icon "Weiter" at bounding box center [658, 280] width 16 height 16
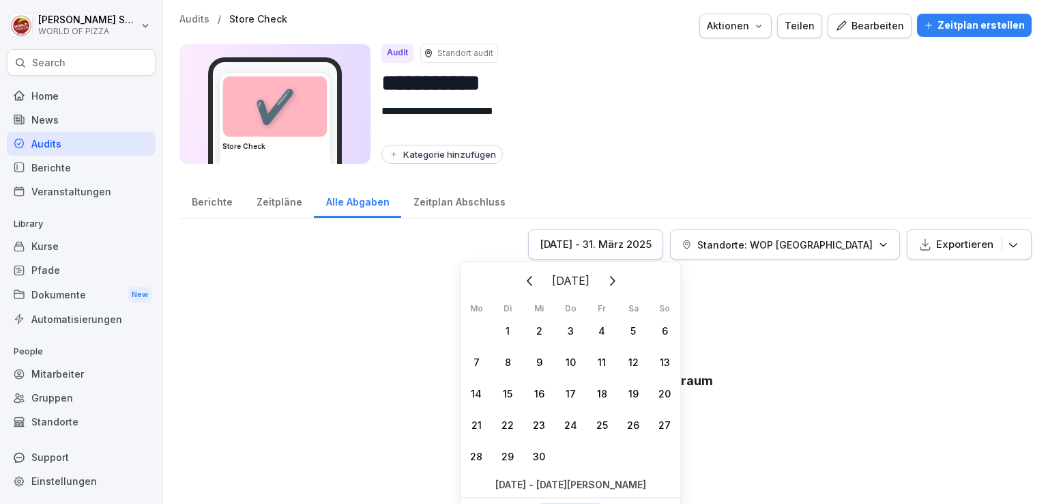
click at [508, 330] on div "1" at bounding box center [507, 330] width 31 height 31
click at [620, 288] on icon "Weiter" at bounding box center [611, 280] width 16 height 16
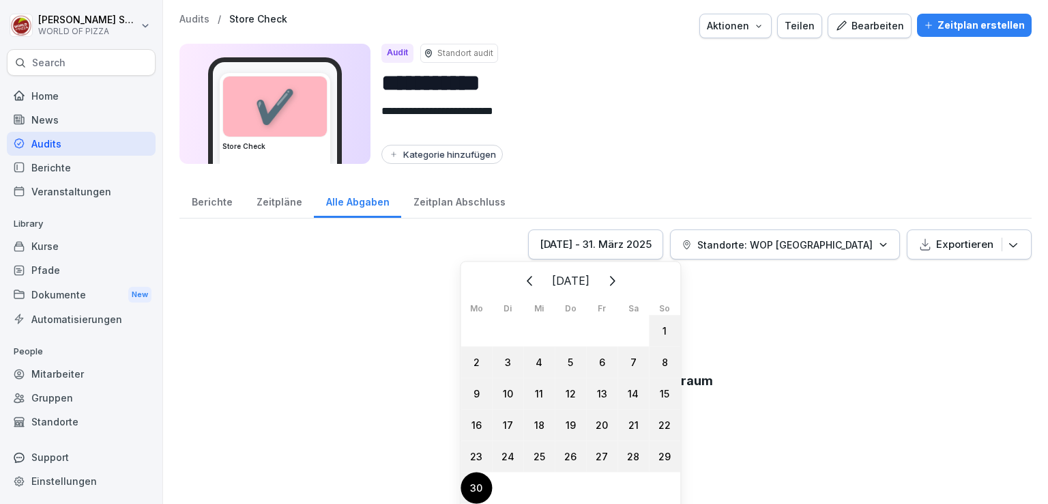
click at [480, 480] on div "30" at bounding box center [476, 486] width 31 height 31
click at [620, 242] on div "[DATE] - [DATE][PERSON_NAME]" at bounding box center [596, 244] width 112 height 15
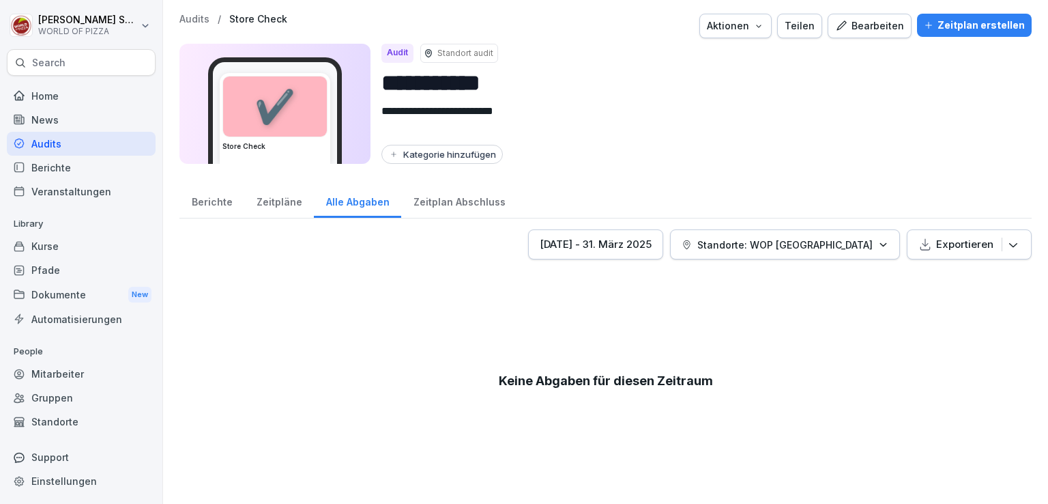
click at [762, 241] on p "Standorte: WOP [GEOGRAPHIC_DATA]" at bounding box center [784, 244] width 175 height 14
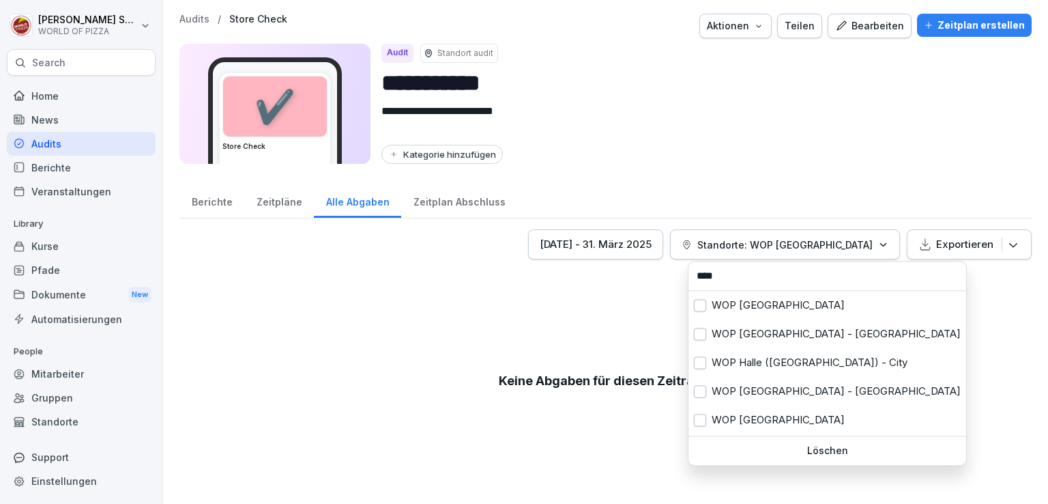
click at [754, 443] on div "Löschen" at bounding box center [827, 450] width 278 height 29
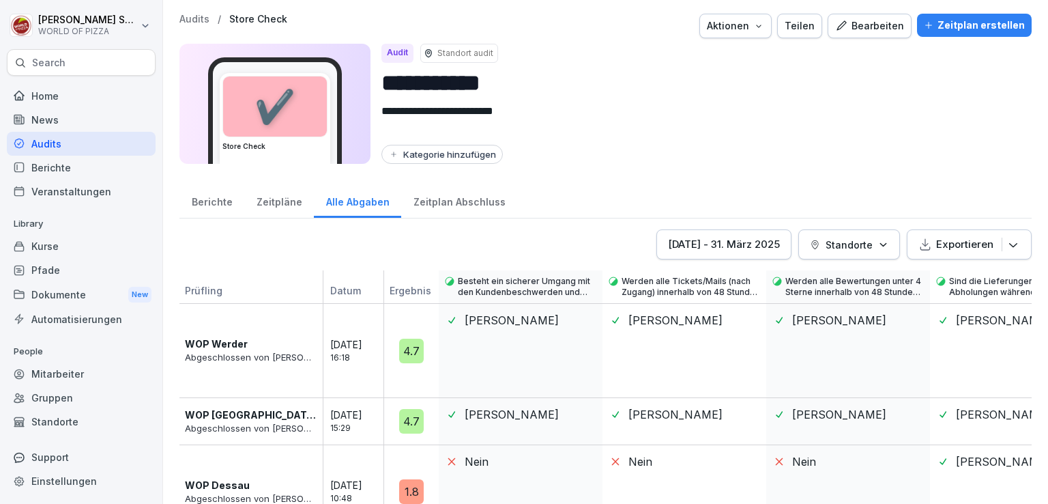
click at [698, 239] on div "[DATE] - [DATE][PERSON_NAME]" at bounding box center [724, 244] width 112 height 15
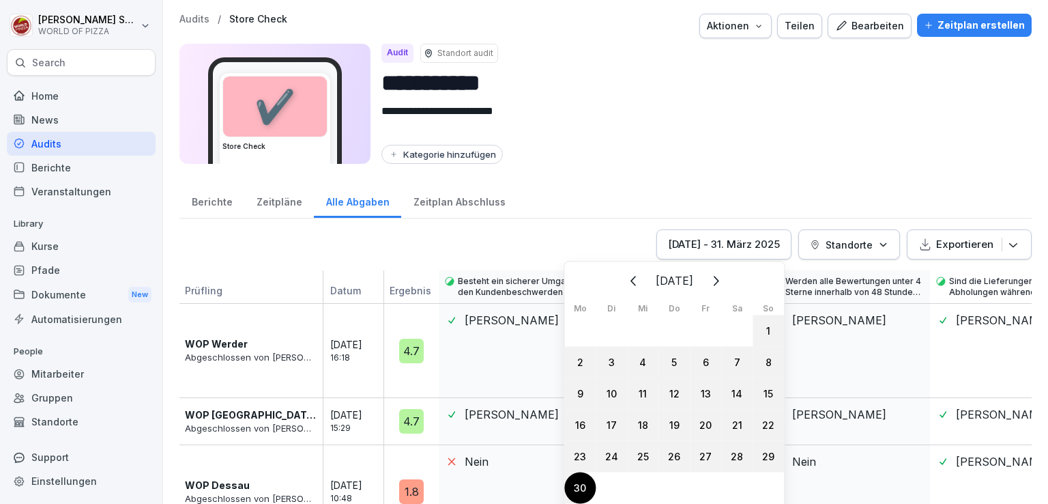
click at [628, 275] on icon "Zurück" at bounding box center [634, 280] width 16 height 16
click at [632, 275] on icon "Zurück" at bounding box center [634, 280] width 16 height 16
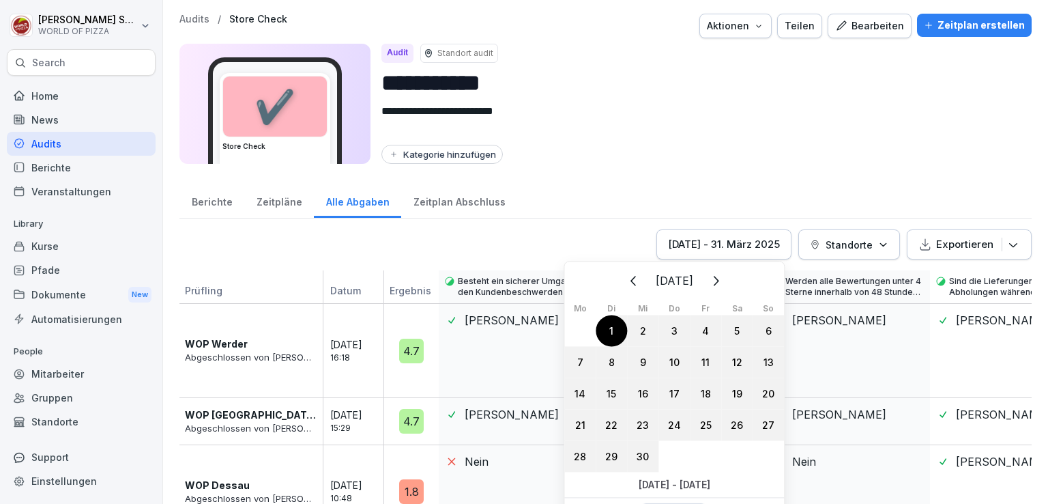
click at [632, 275] on icon "Zurück" at bounding box center [634, 280] width 16 height 16
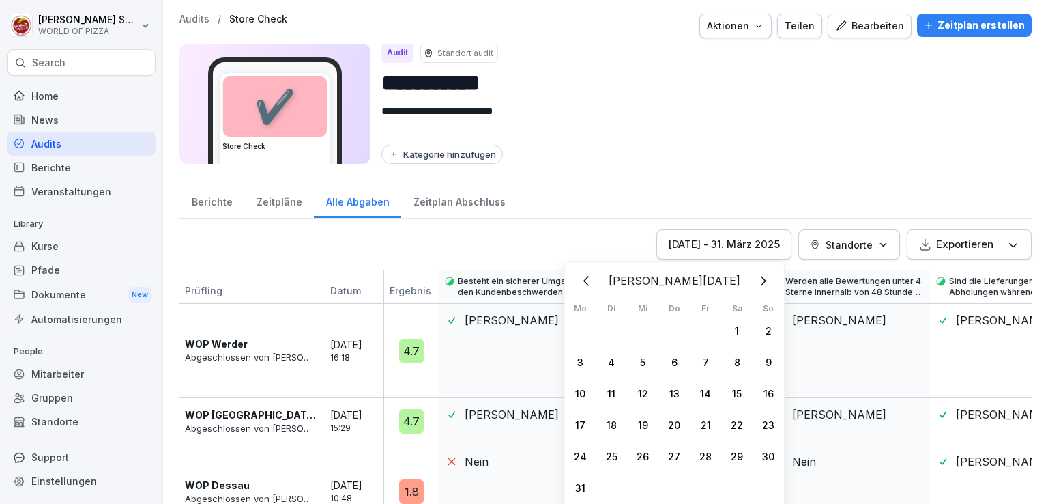
click at [595, 275] on icon "Zurück" at bounding box center [587, 280] width 16 height 16
click at [626, 276] on icon "Zurück" at bounding box center [634, 280] width 16 height 16
click at [641, 325] on div "1" at bounding box center [642, 330] width 31 height 31
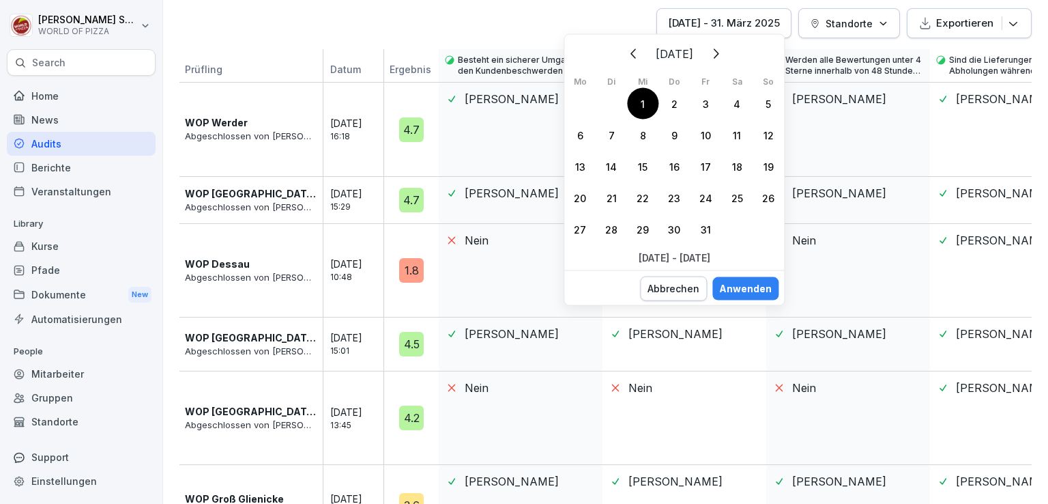
scroll to position [227, 0]
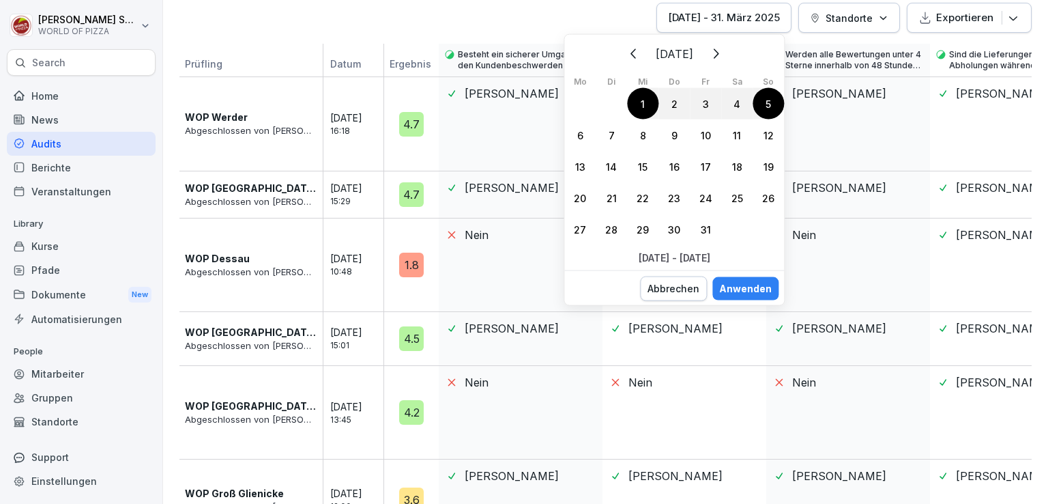
click at [719, 53] on icon "Weiter" at bounding box center [716, 53] width 5 height 10
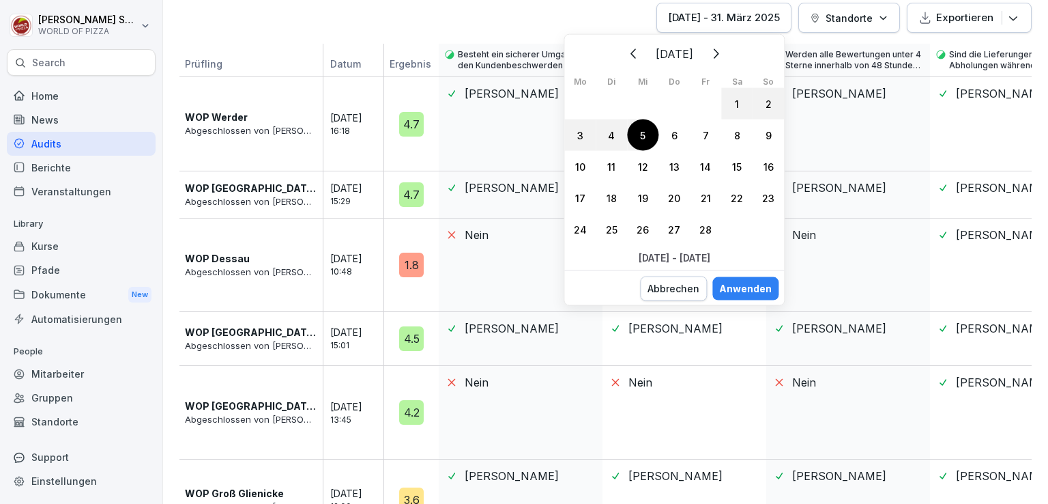
click at [723, 53] on icon "Weiter" at bounding box center [715, 54] width 16 height 16
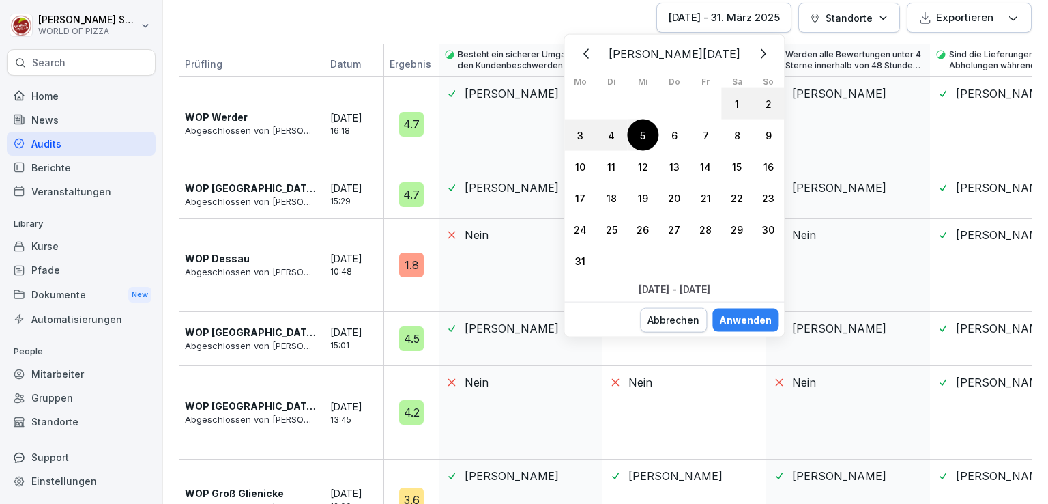
click at [754, 53] on icon "Weiter" at bounding box center [762, 54] width 16 height 16
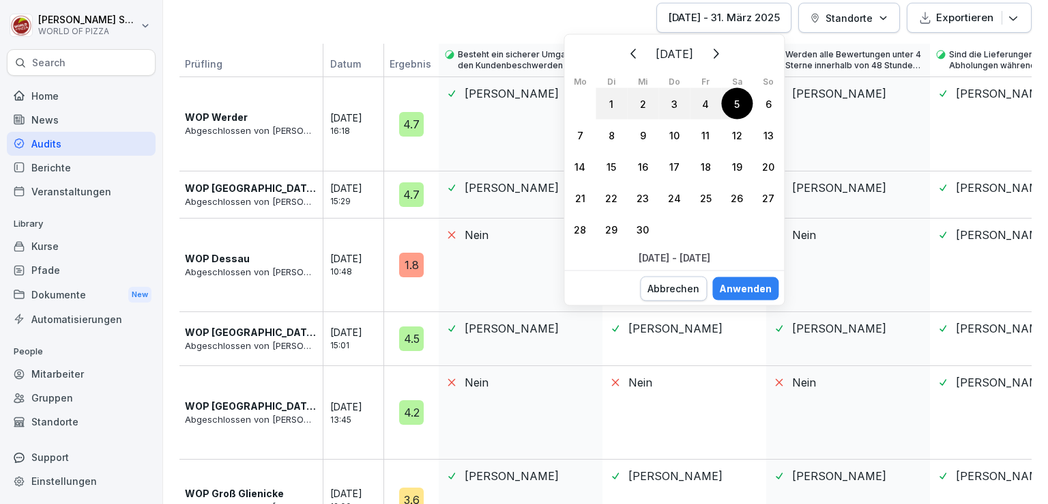
click at [723, 53] on icon "Weiter" at bounding box center [715, 54] width 16 height 16
click at [730, 53] on button "Weiter" at bounding box center [715, 54] width 30 height 30
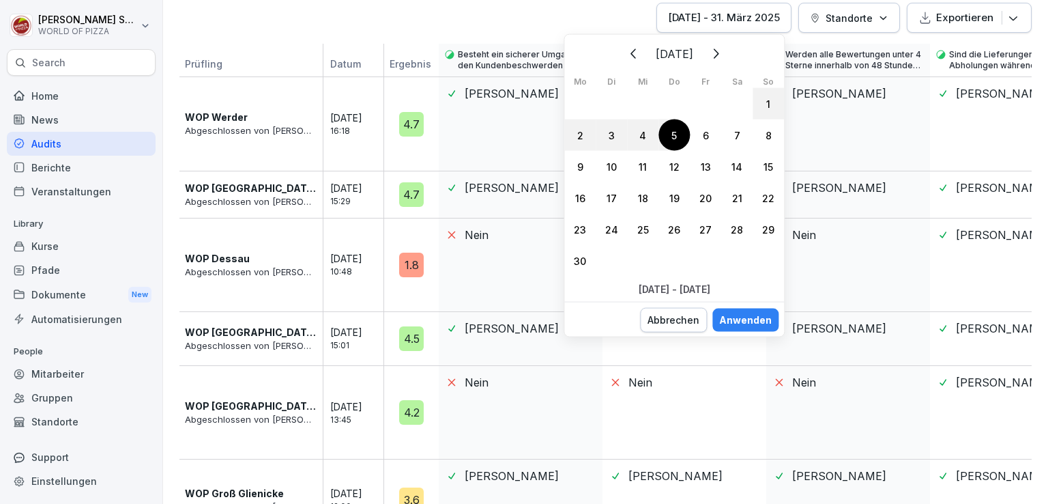
click at [730, 53] on button "Weiter" at bounding box center [715, 54] width 30 height 30
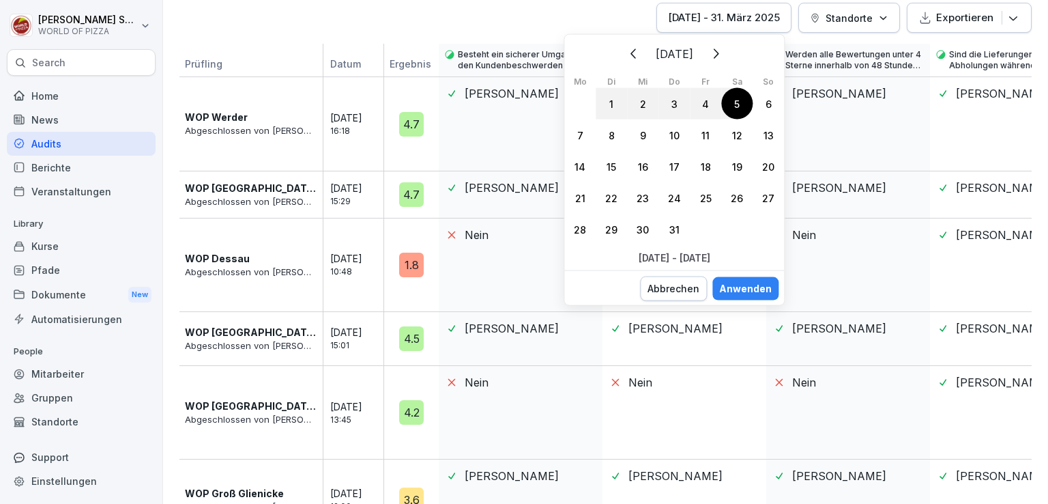
click at [730, 53] on button "Weiter" at bounding box center [715, 54] width 30 height 30
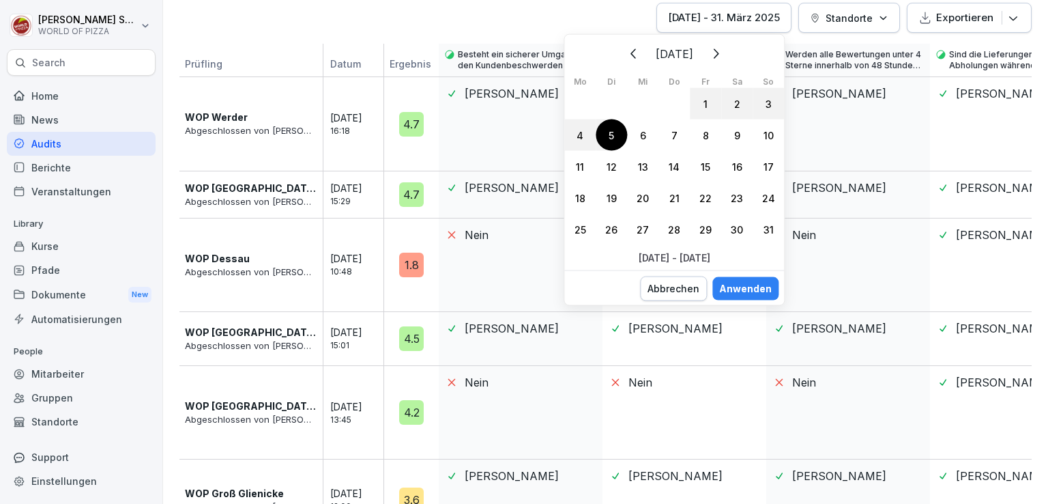
click at [719, 53] on icon "Weiter" at bounding box center [716, 53] width 5 height 10
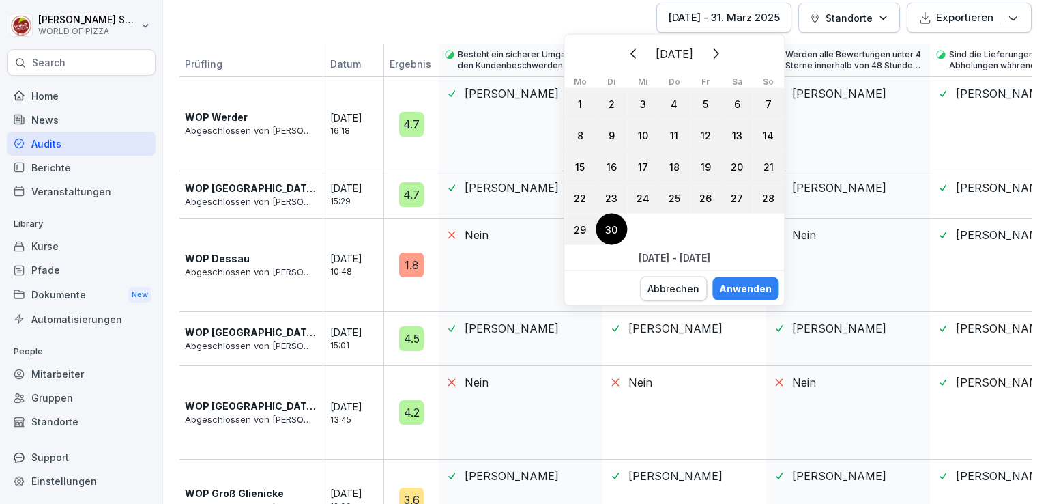
click at [619, 223] on div "30" at bounding box center [611, 229] width 31 height 31
click at [760, 289] on div "Anwenden" at bounding box center [745, 288] width 53 height 15
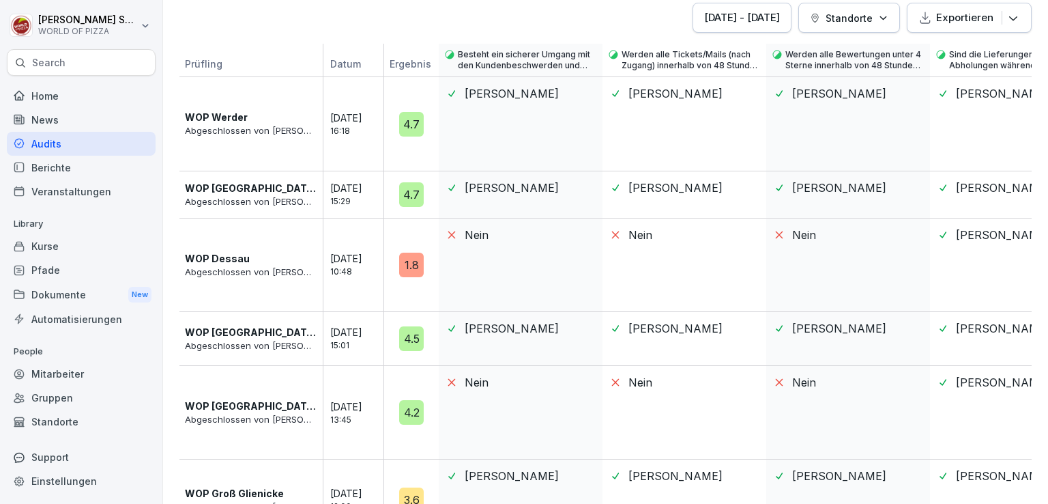
click at [878, 19] on icon "button" at bounding box center [883, 18] width 10 height 10
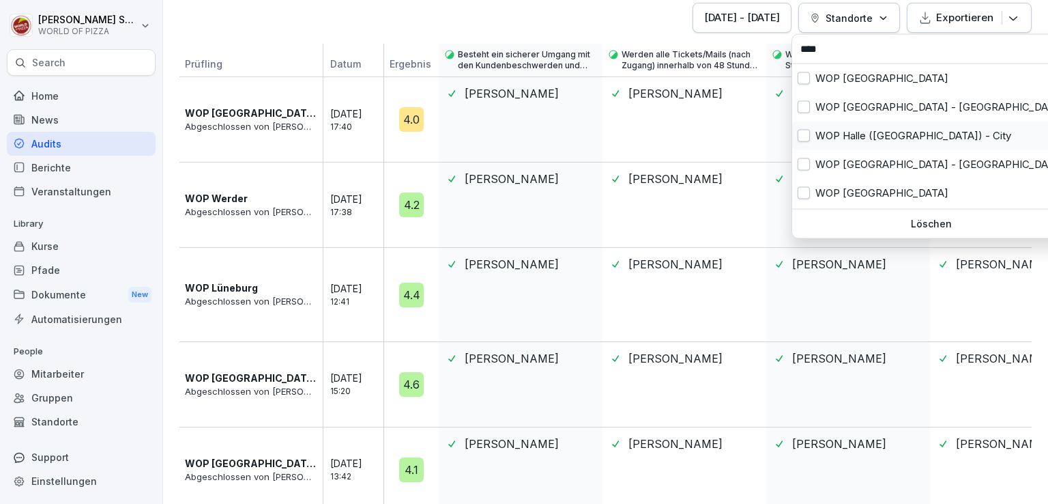
scroll to position [27, 0]
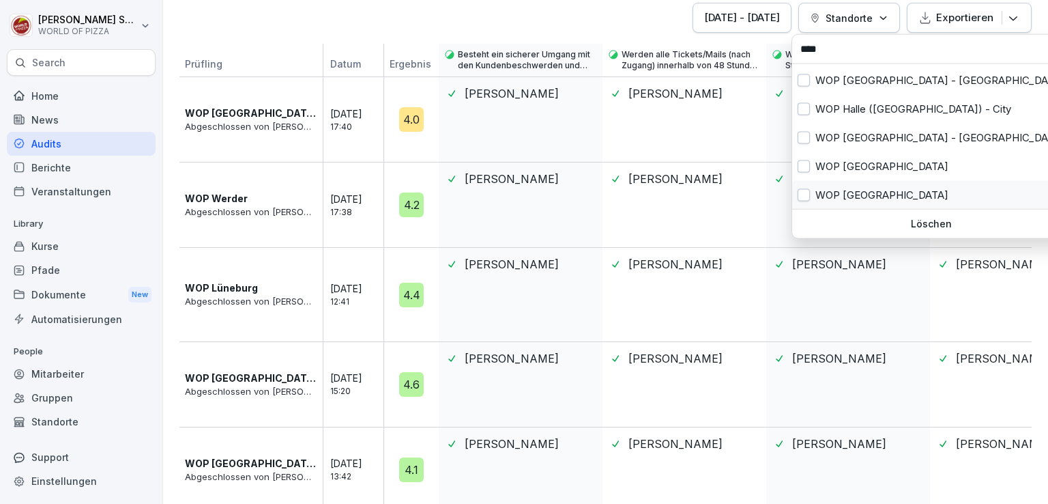
click at [841, 197] on div "WOP [GEOGRAPHIC_DATA]" at bounding box center [931, 195] width 278 height 29
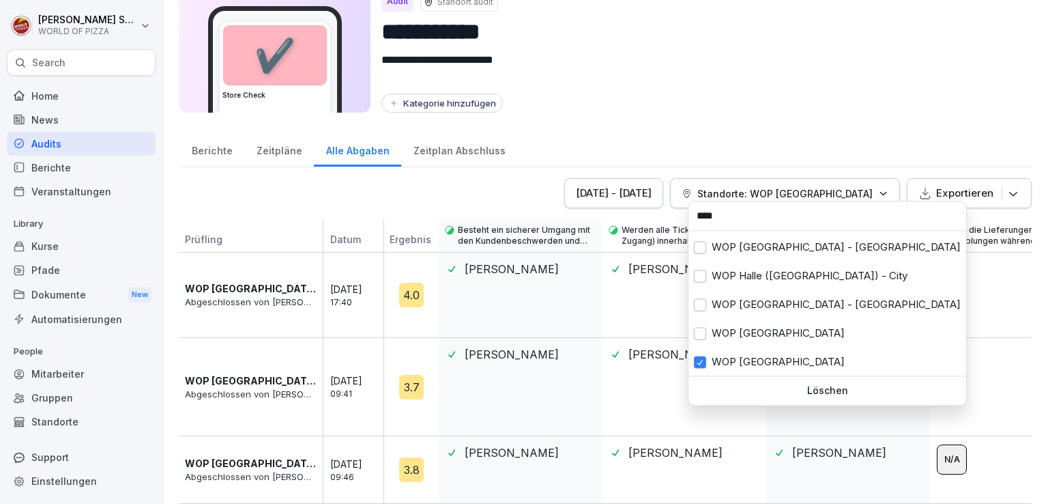
scroll to position [60, 0]
click at [487, 177] on html "**********" at bounding box center [524, 252] width 1048 height 504
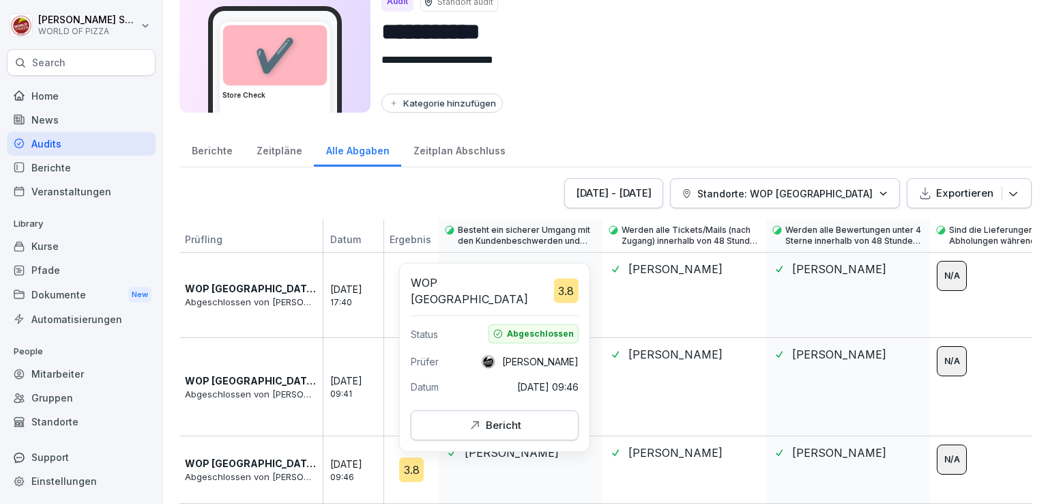
click at [475, 421] on icon "button" at bounding box center [475, 425] width 8 height 8
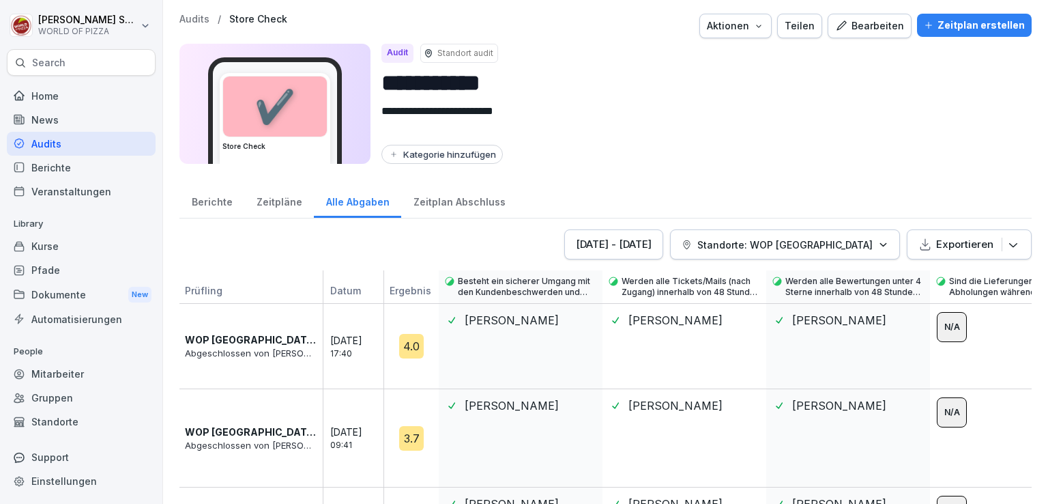
click at [777, 233] on button "Standorte: WOP [GEOGRAPHIC_DATA]" at bounding box center [785, 244] width 230 height 30
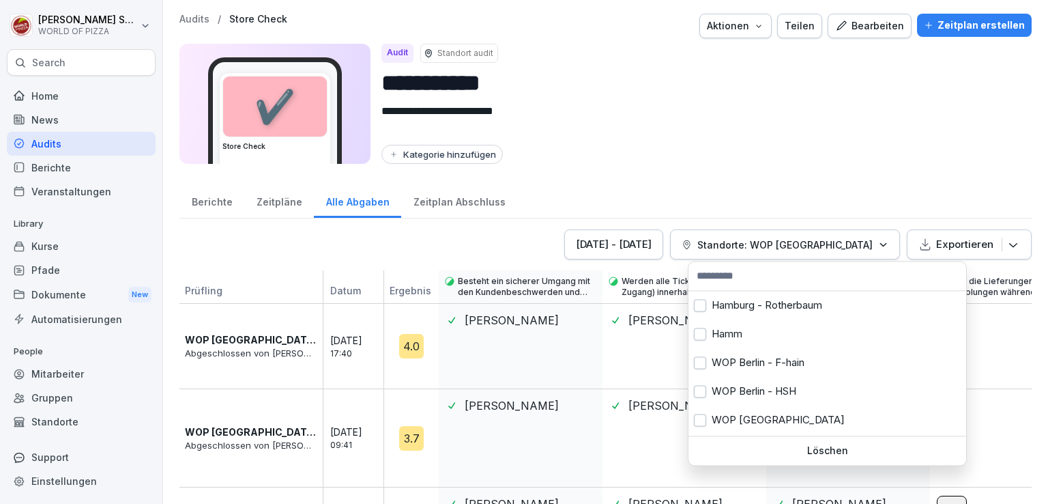
click at [759, 451] on p "Löschen" at bounding box center [827, 450] width 267 height 12
click at [734, 278] on p "Werden alle Tickets/Mails (nach Zugang) innerhalb von 48 Stunden beantwortet?" at bounding box center [691, 287] width 139 height 22
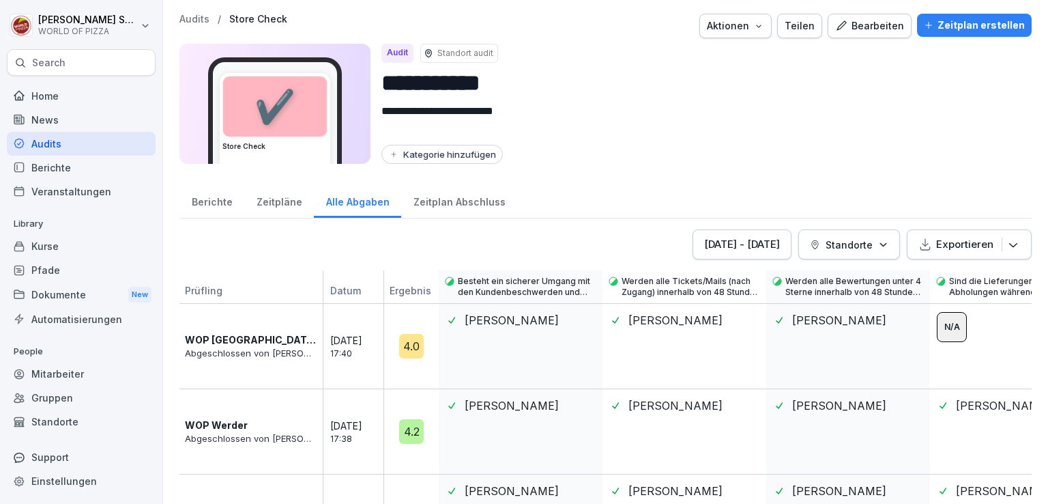
click at [826, 237] on p "Standorte" at bounding box center [849, 244] width 47 height 14
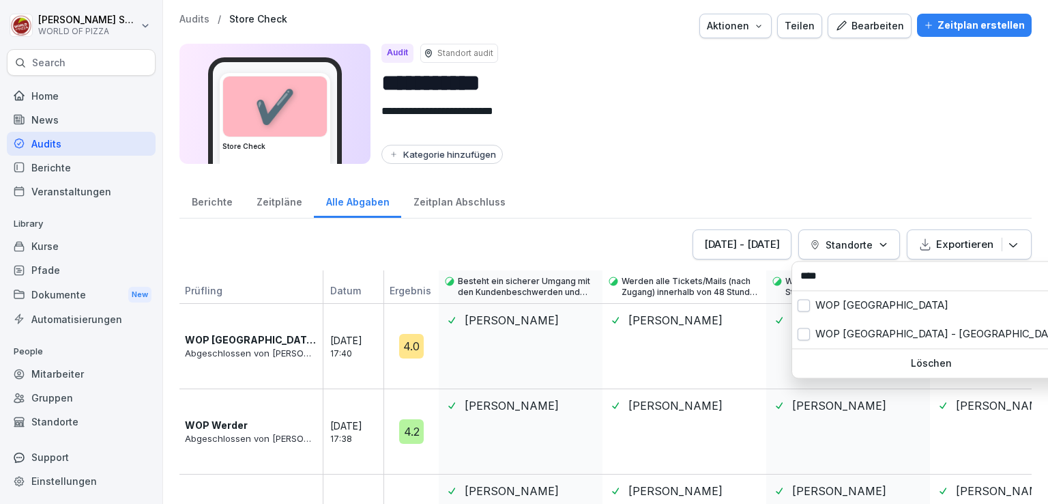
type input "****"
click at [809, 312] on div "WOP [GEOGRAPHIC_DATA]" at bounding box center [931, 305] width 278 height 29
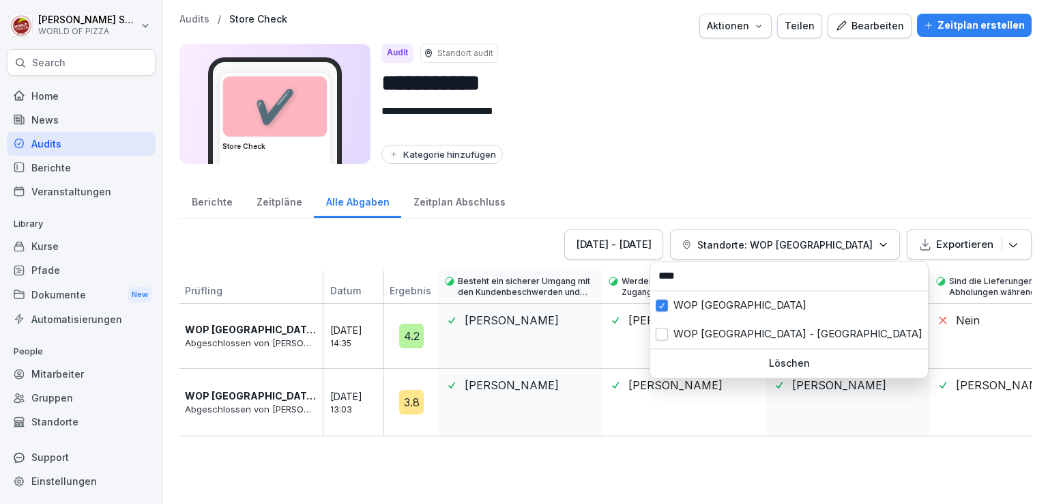
click at [429, 235] on html "**********" at bounding box center [524, 252] width 1048 height 504
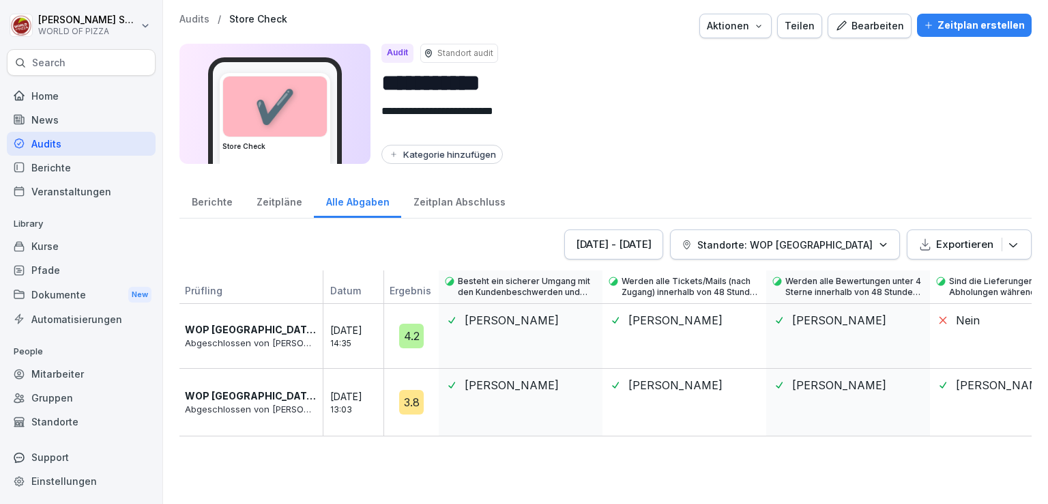
click at [760, 242] on p "Standorte: WOP Brandenburg - Neustadt" at bounding box center [784, 244] width 175 height 14
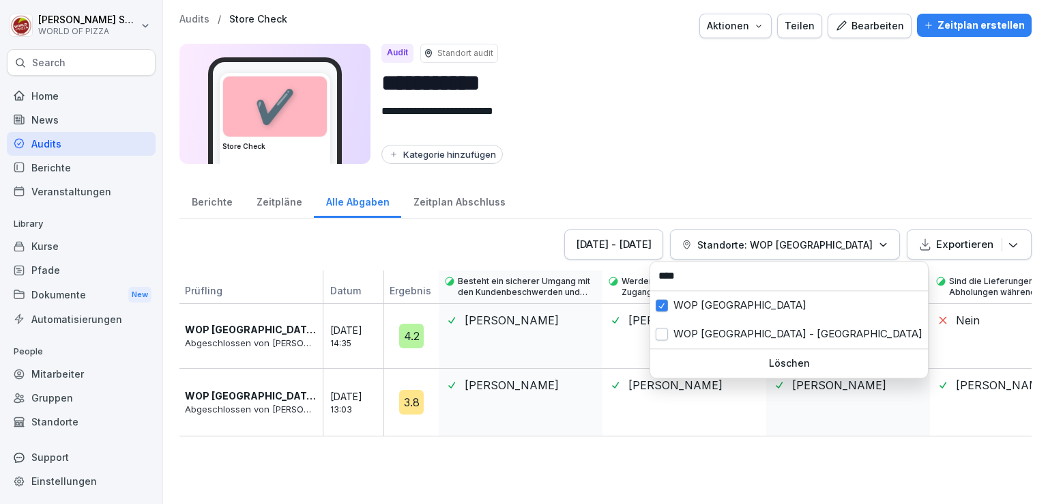
click at [718, 366] on p "Löschen" at bounding box center [789, 363] width 267 height 12
click at [853, 246] on p "Standorte: WOP Brandenburg - Neustadt" at bounding box center [784, 244] width 175 height 14
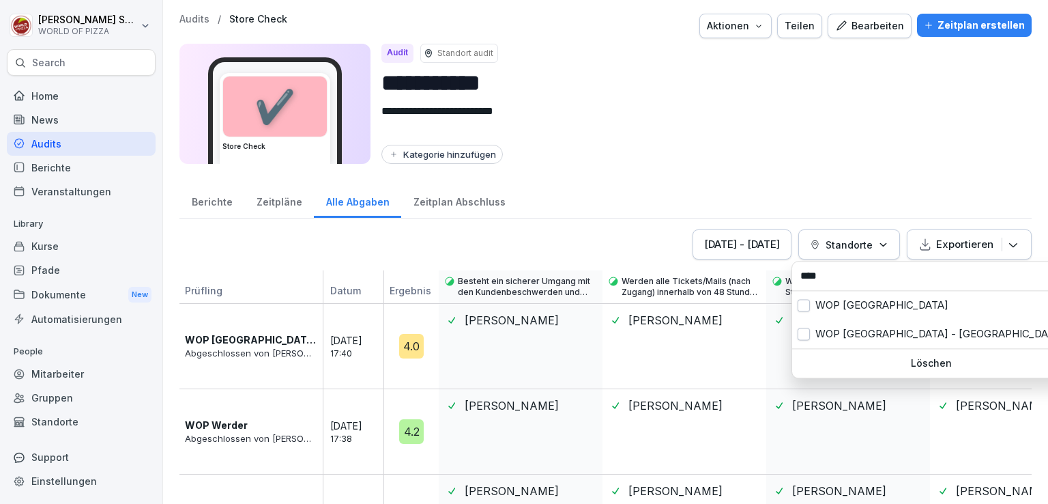
click at [849, 271] on input "****" at bounding box center [931, 275] width 270 height 20
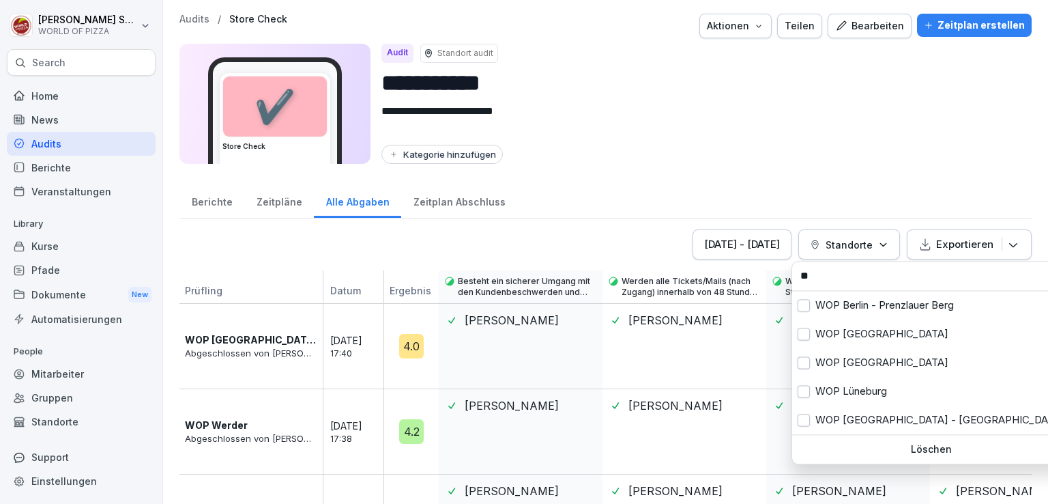
type input "*"
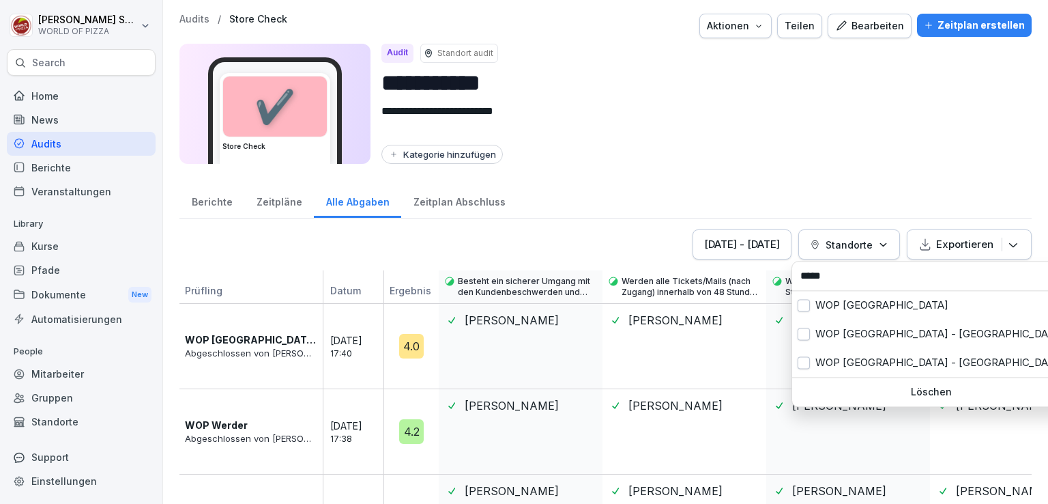
type input "*****"
click at [849, 334] on div "WOP [GEOGRAPHIC_DATA] - [GEOGRAPHIC_DATA]" at bounding box center [931, 333] width 278 height 29
